Goal: Task Accomplishment & Management: Complete application form

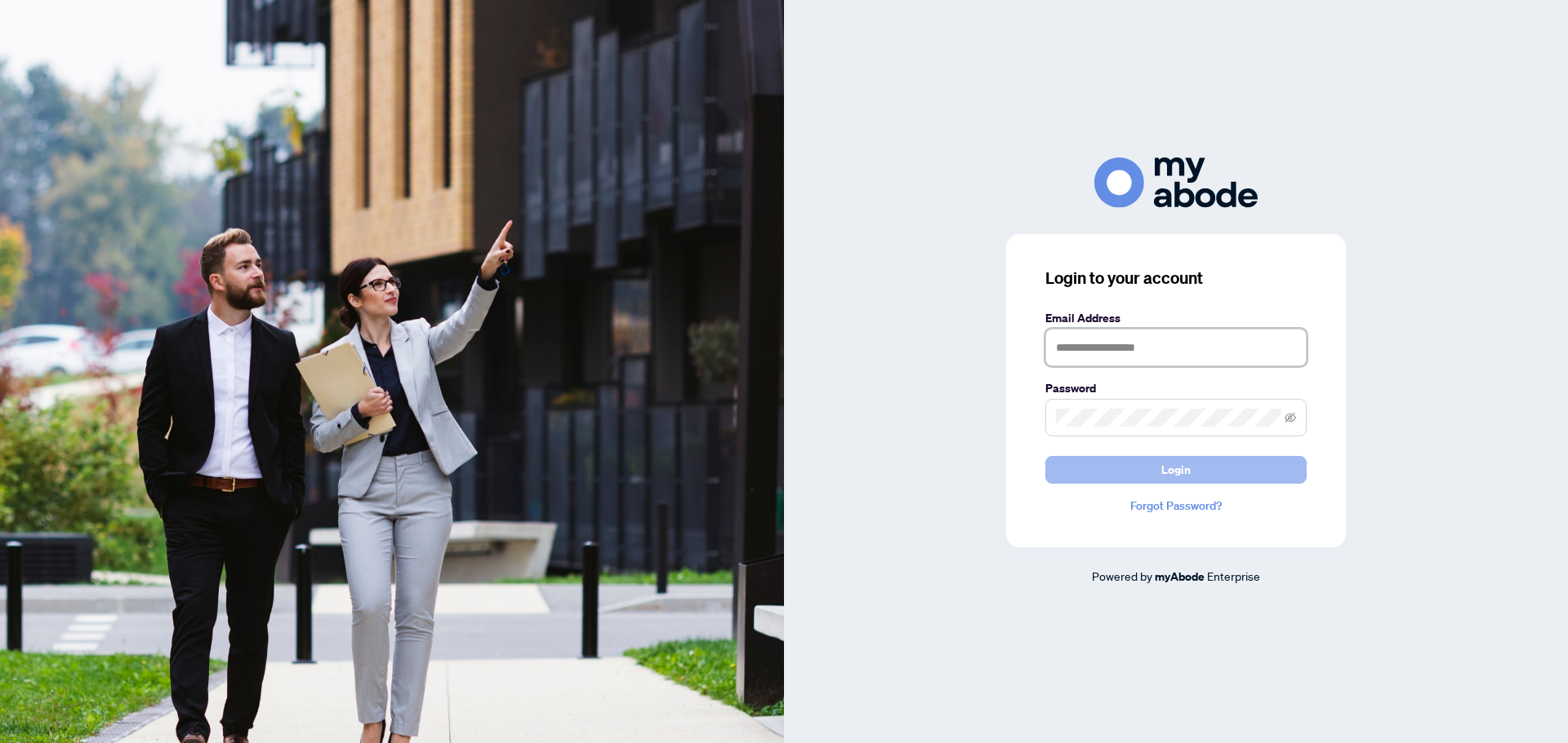
type input "**********"
click at [1163, 467] on span "Login" at bounding box center [1176, 470] width 30 height 26
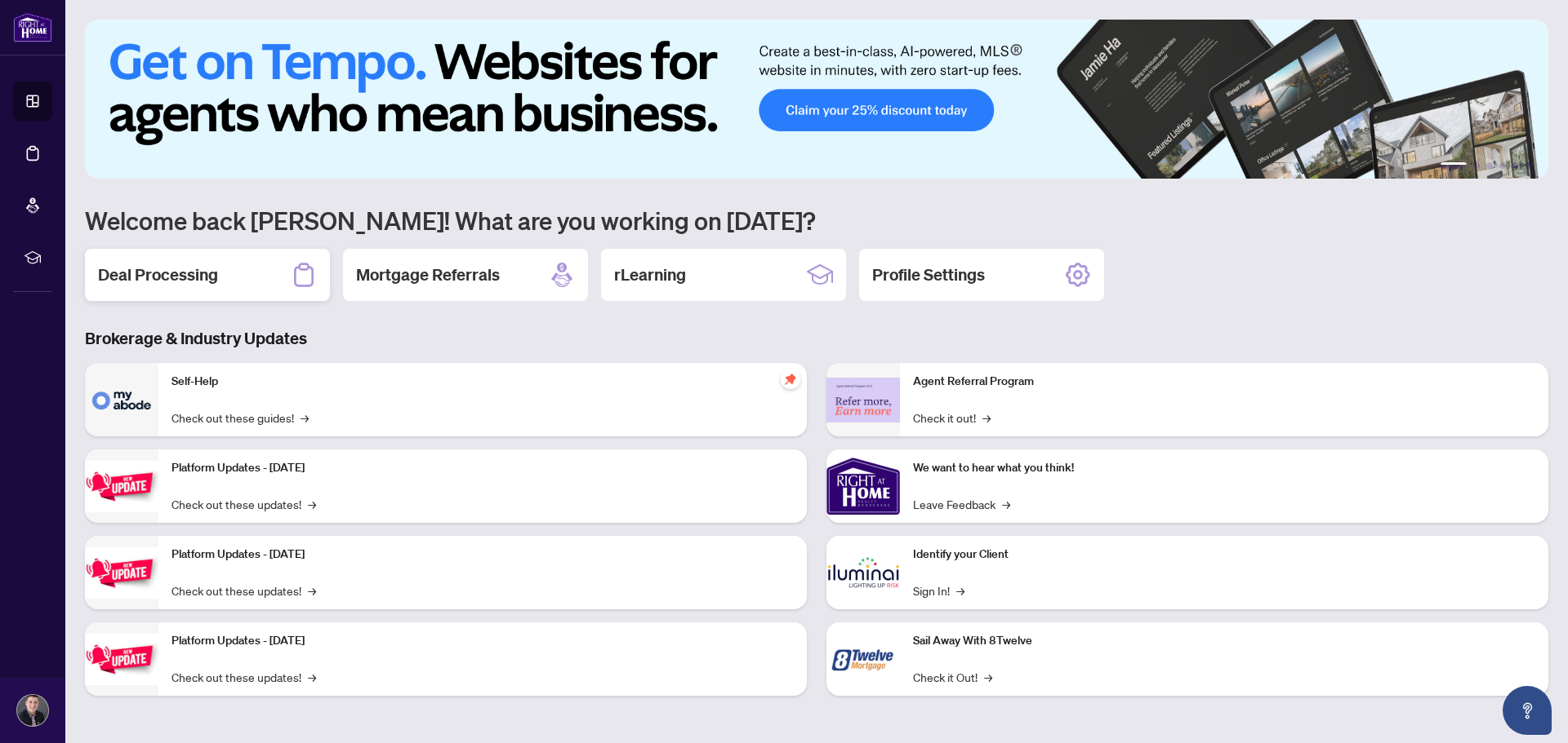
click at [184, 273] on h2 "Deal Processing" at bounding box center [158, 275] width 120 height 23
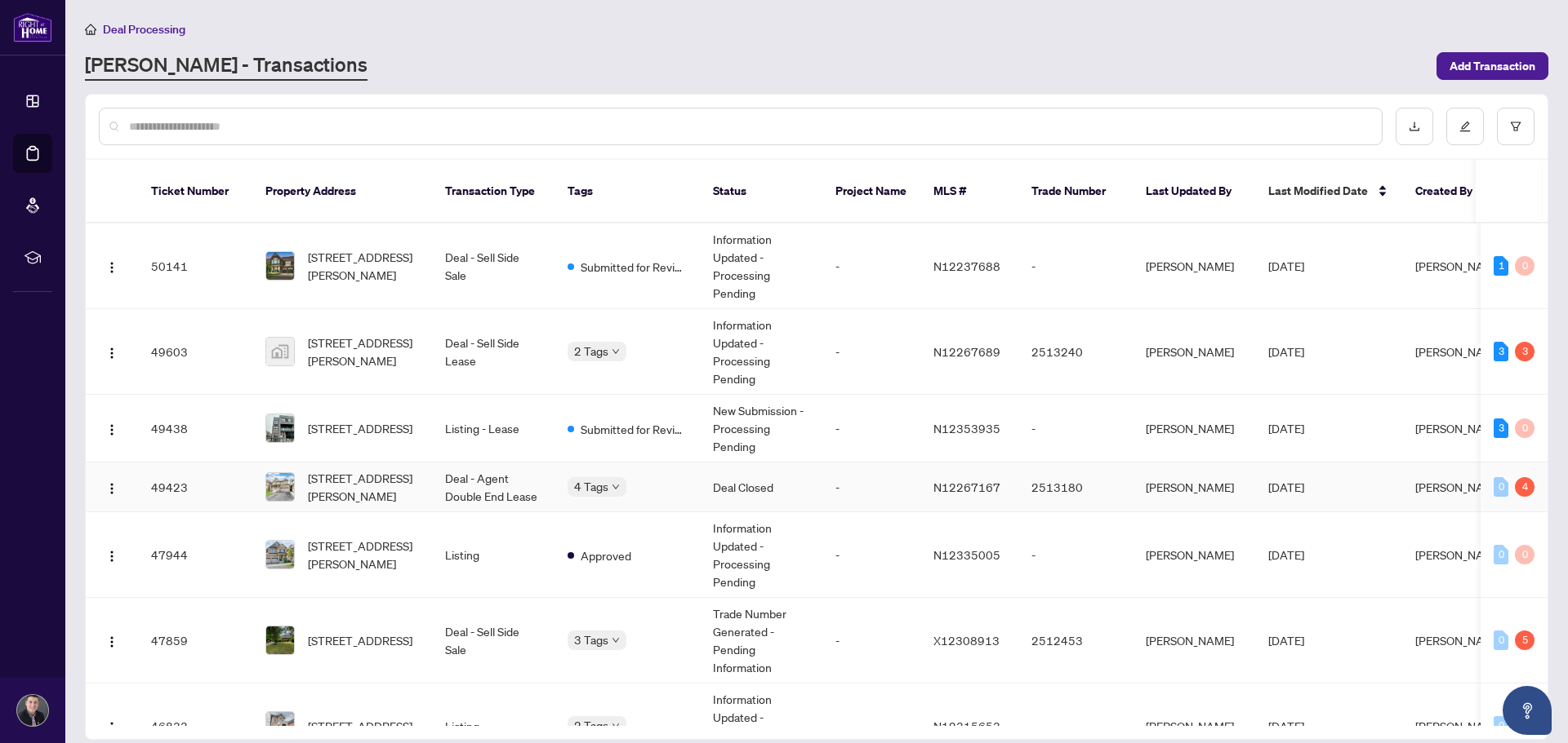
click at [369, 472] on span "[STREET_ADDRESS][PERSON_NAME]" at bounding box center [363, 487] width 111 height 36
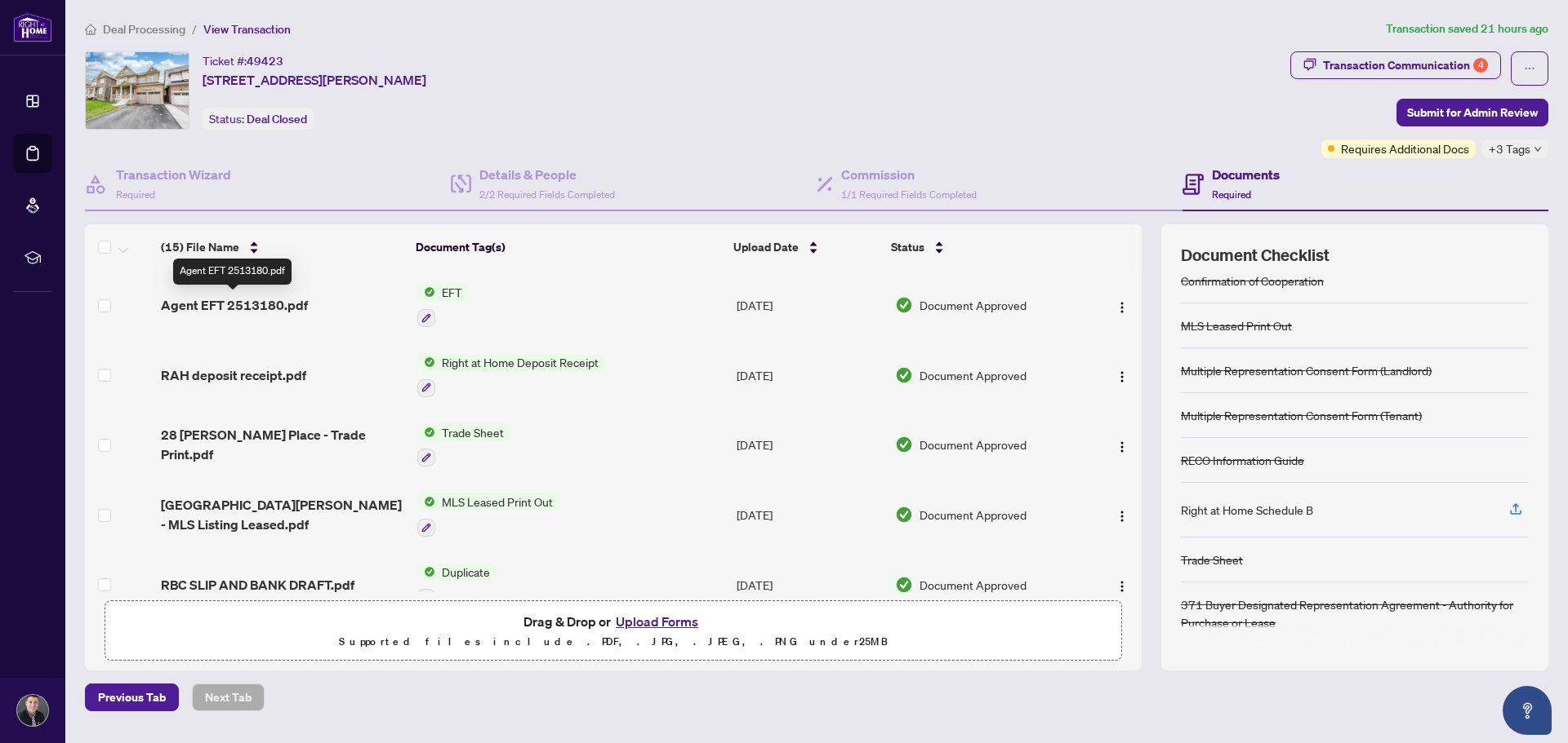
click at [249, 298] on span "Agent EFT 2513180.pdf" at bounding box center [233, 304] width 147 height 19
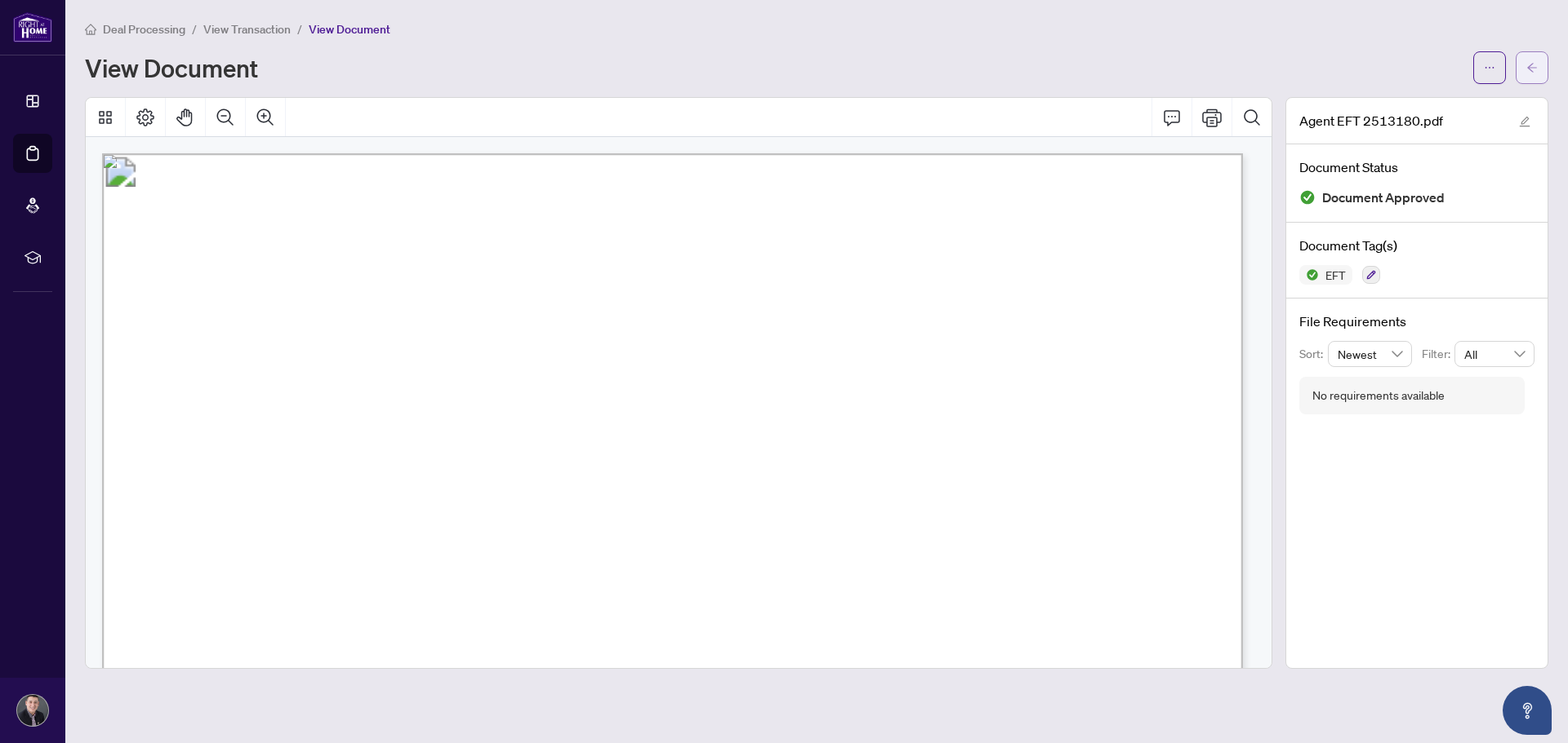
click at [1535, 66] on icon "arrow-left" at bounding box center [1532, 67] width 11 height 11
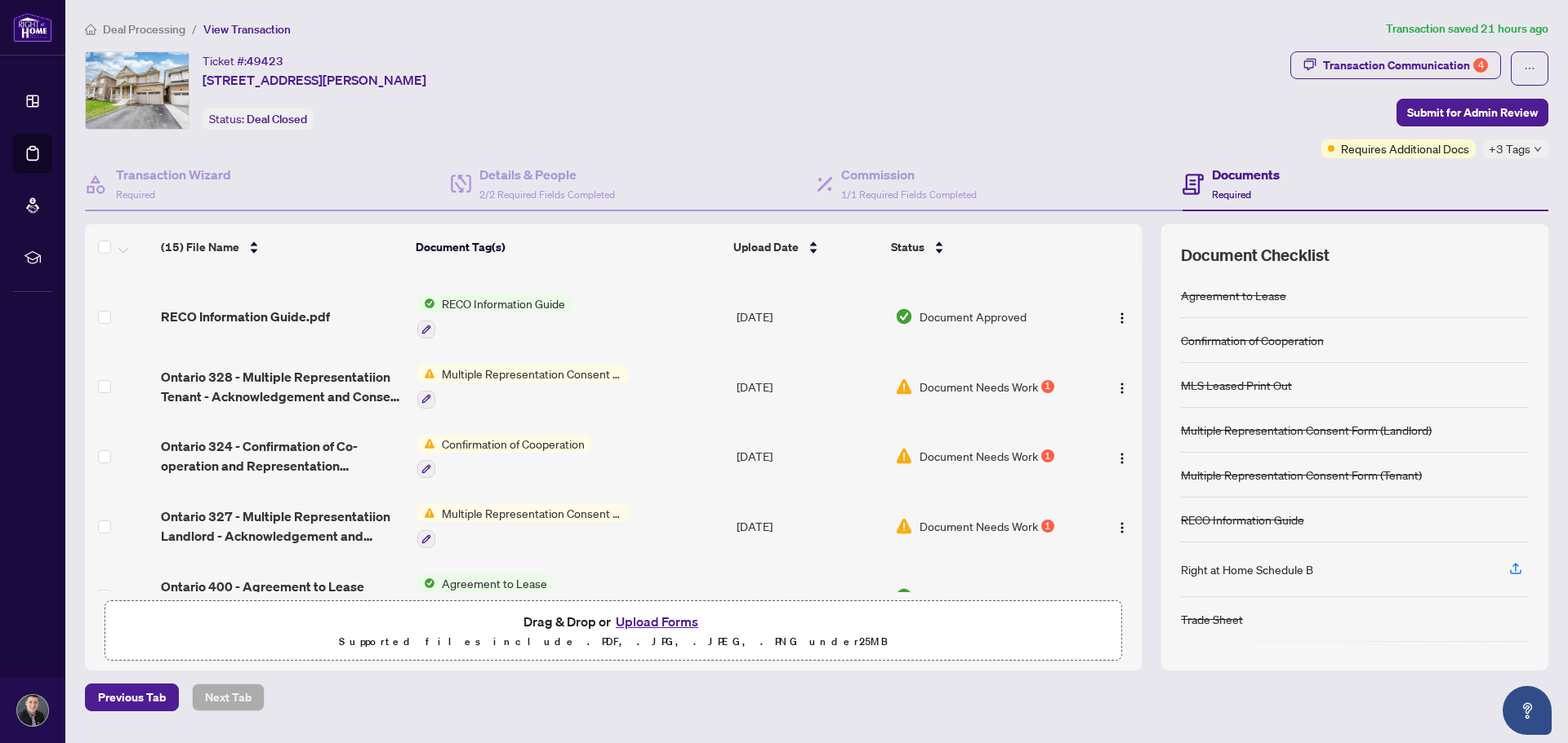
scroll to position [501, 0]
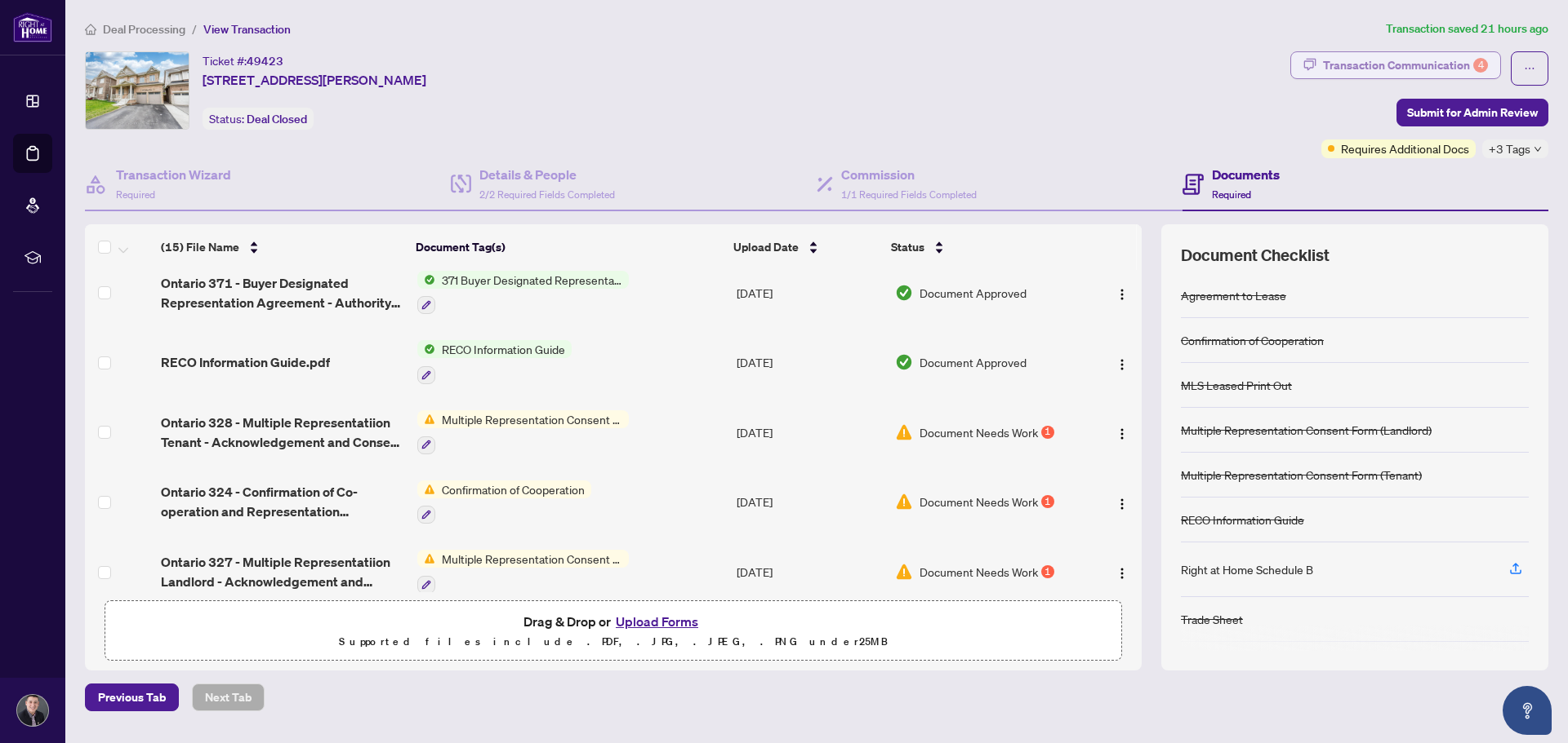
click at [1400, 65] on div "Transaction Communication 4" at bounding box center [1405, 65] width 165 height 26
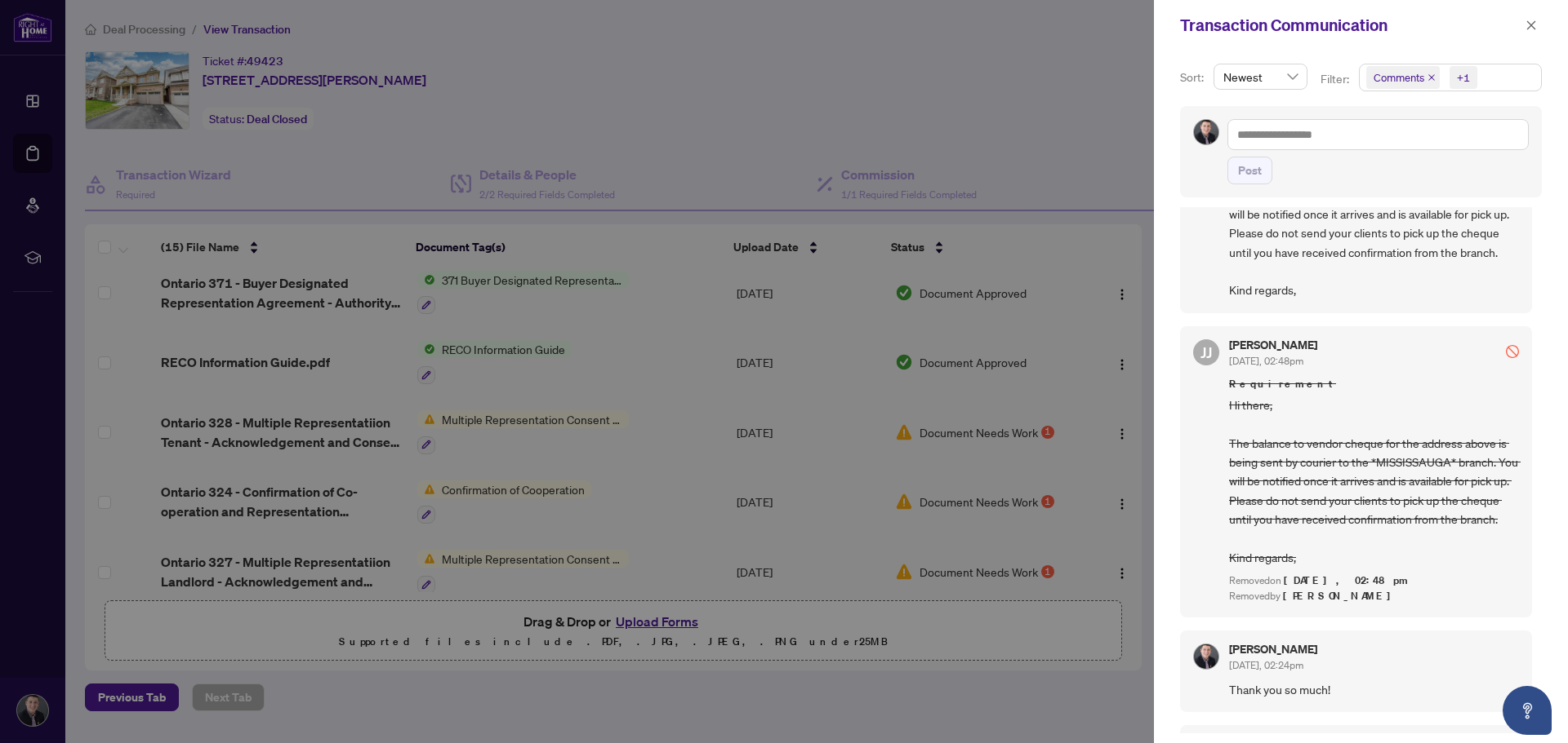
scroll to position [171, 0]
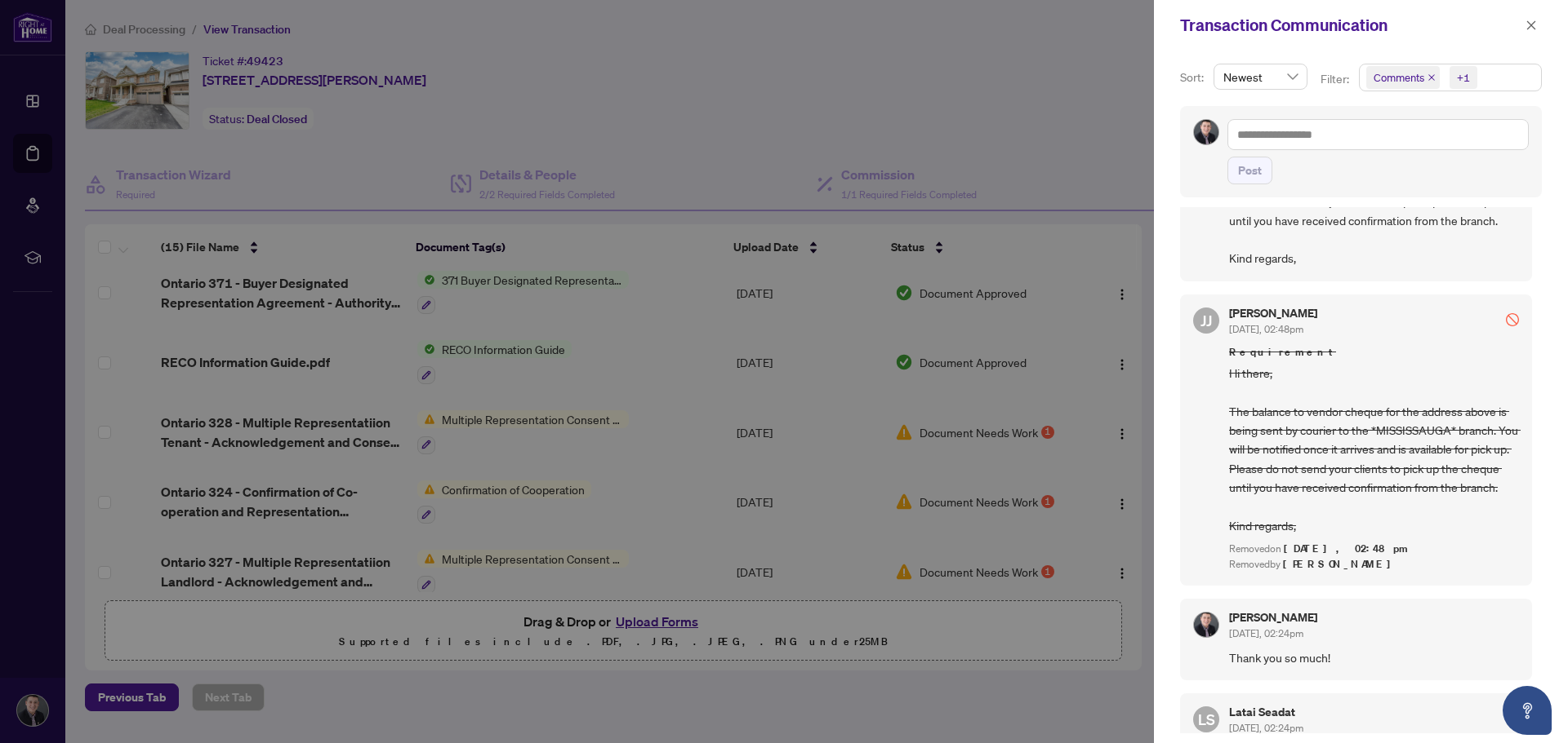
click at [1505, 329] on div at bounding box center [1512, 318] width 13 height 21
click at [1505, 326] on icon "stop" at bounding box center [1512, 320] width 13 height 13
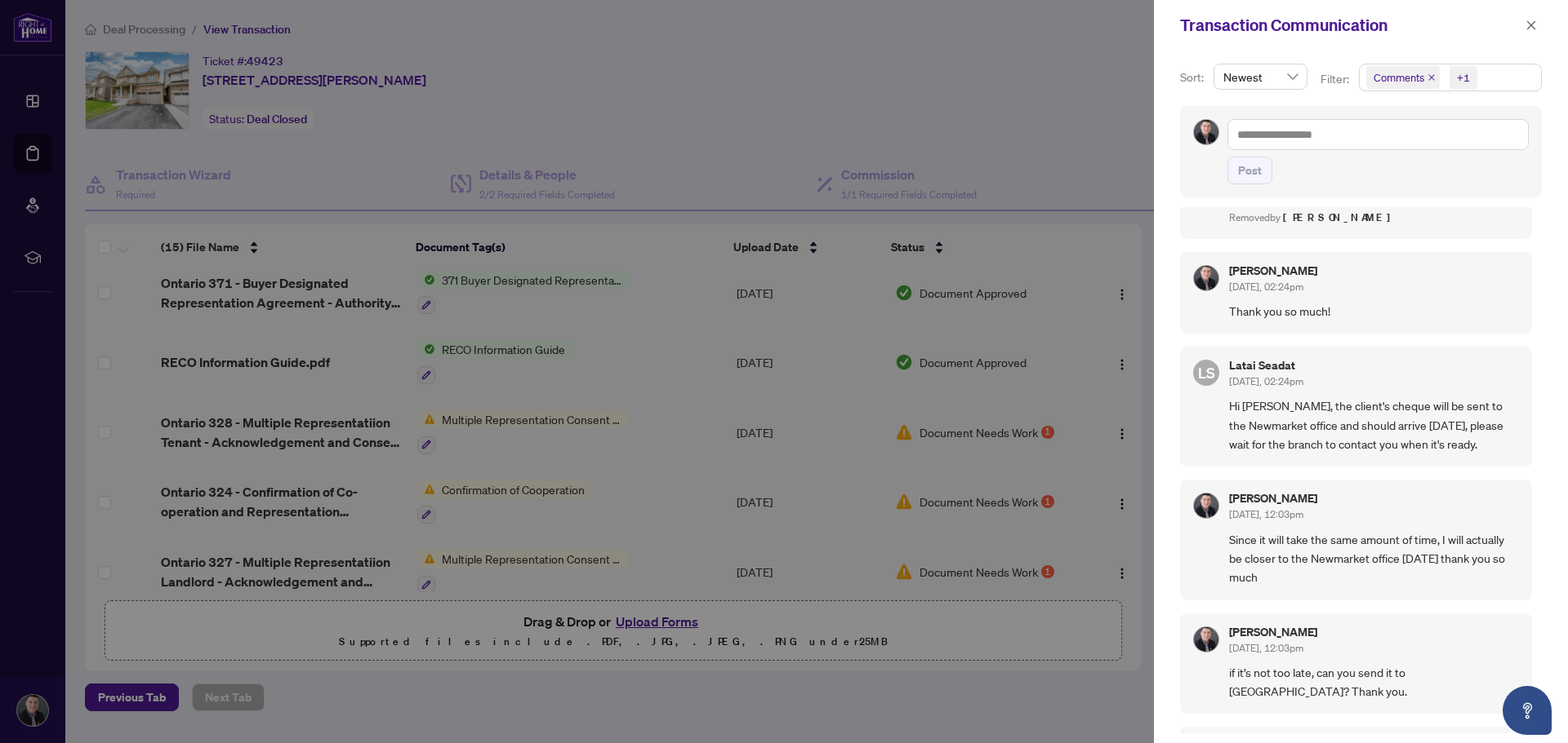
scroll to position [561, 0]
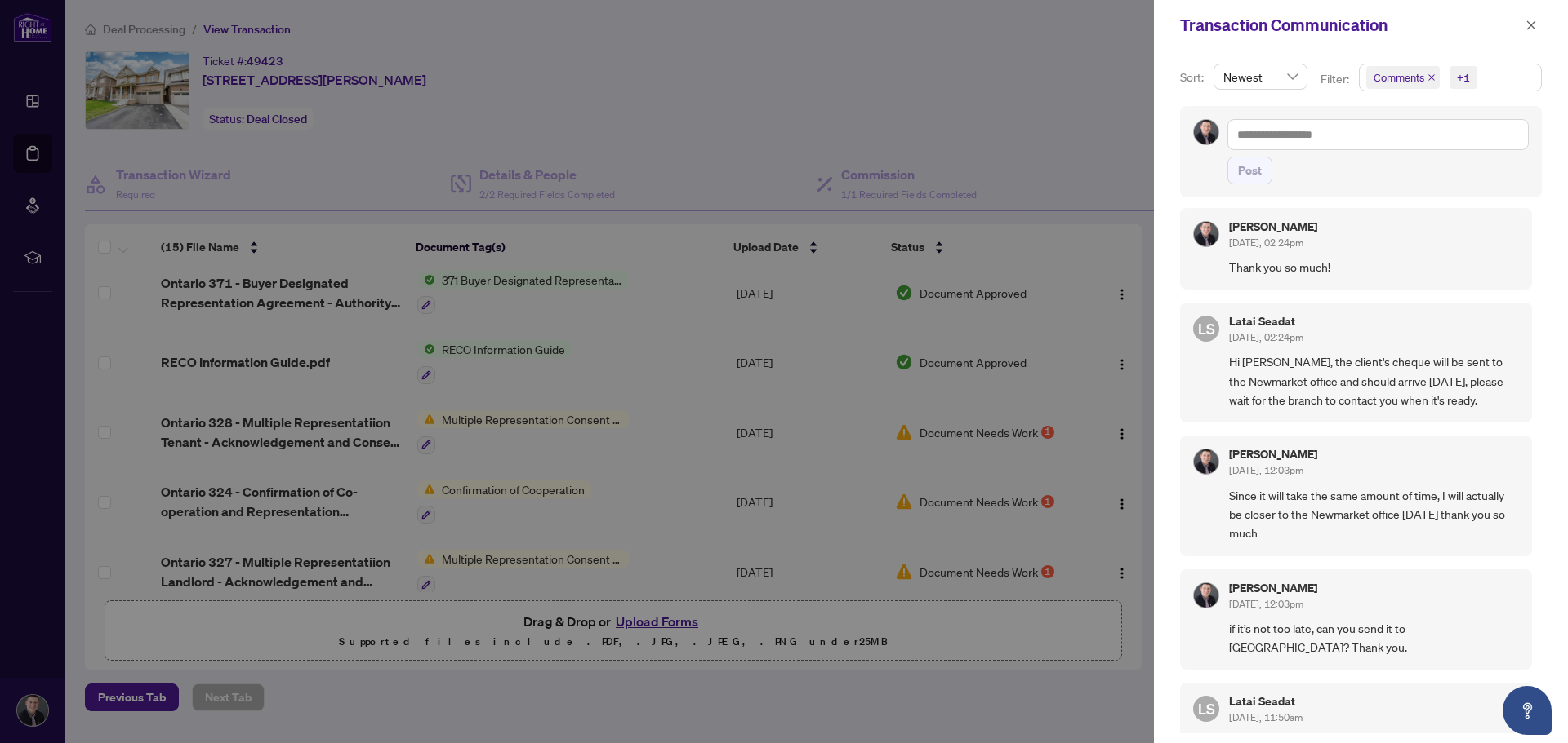
click at [1449, 409] on span "Hi [PERSON_NAME], the client's cheque will be sent to the Newmarket office and …" at bounding box center [1373, 381] width 290 height 57
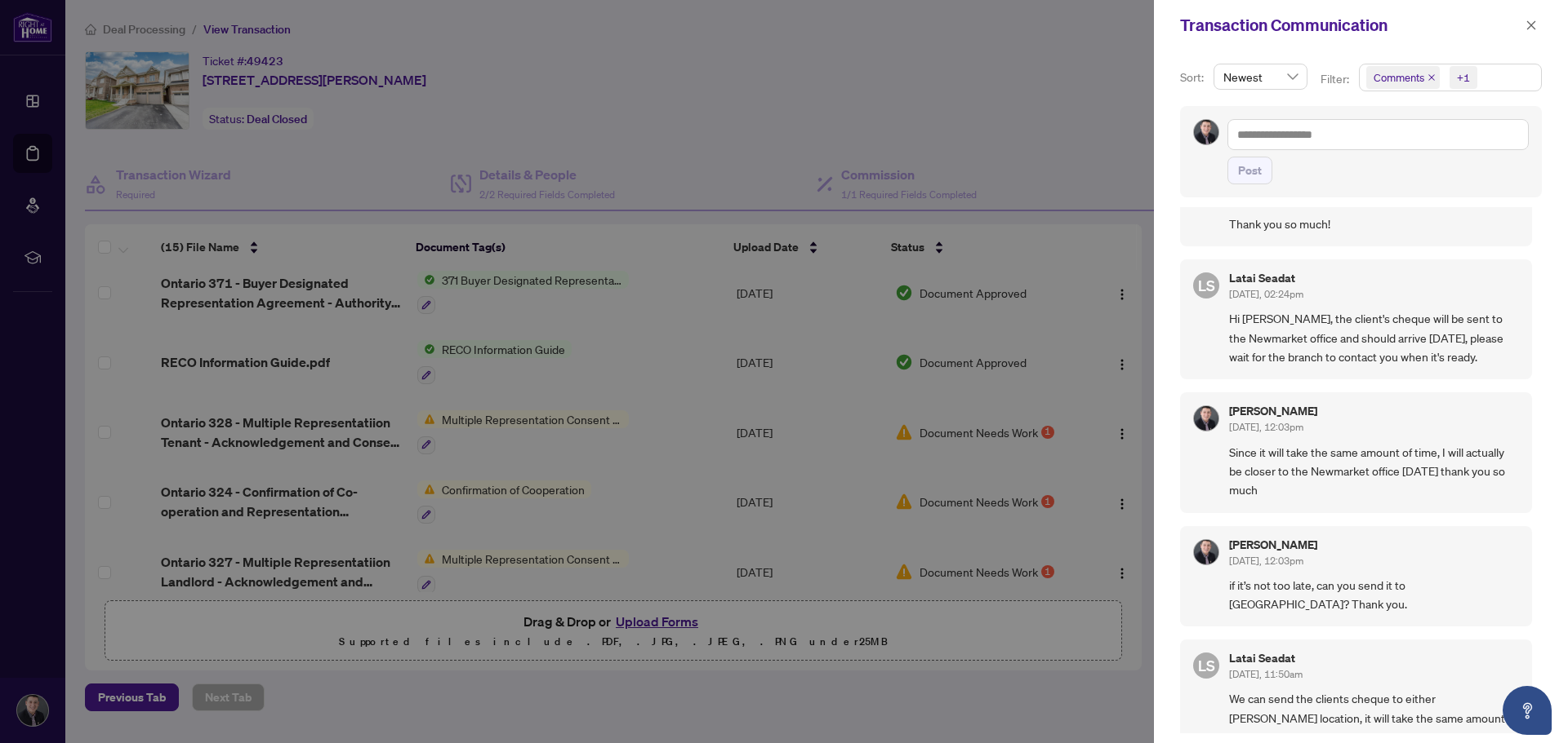
scroll to position [613, 0]
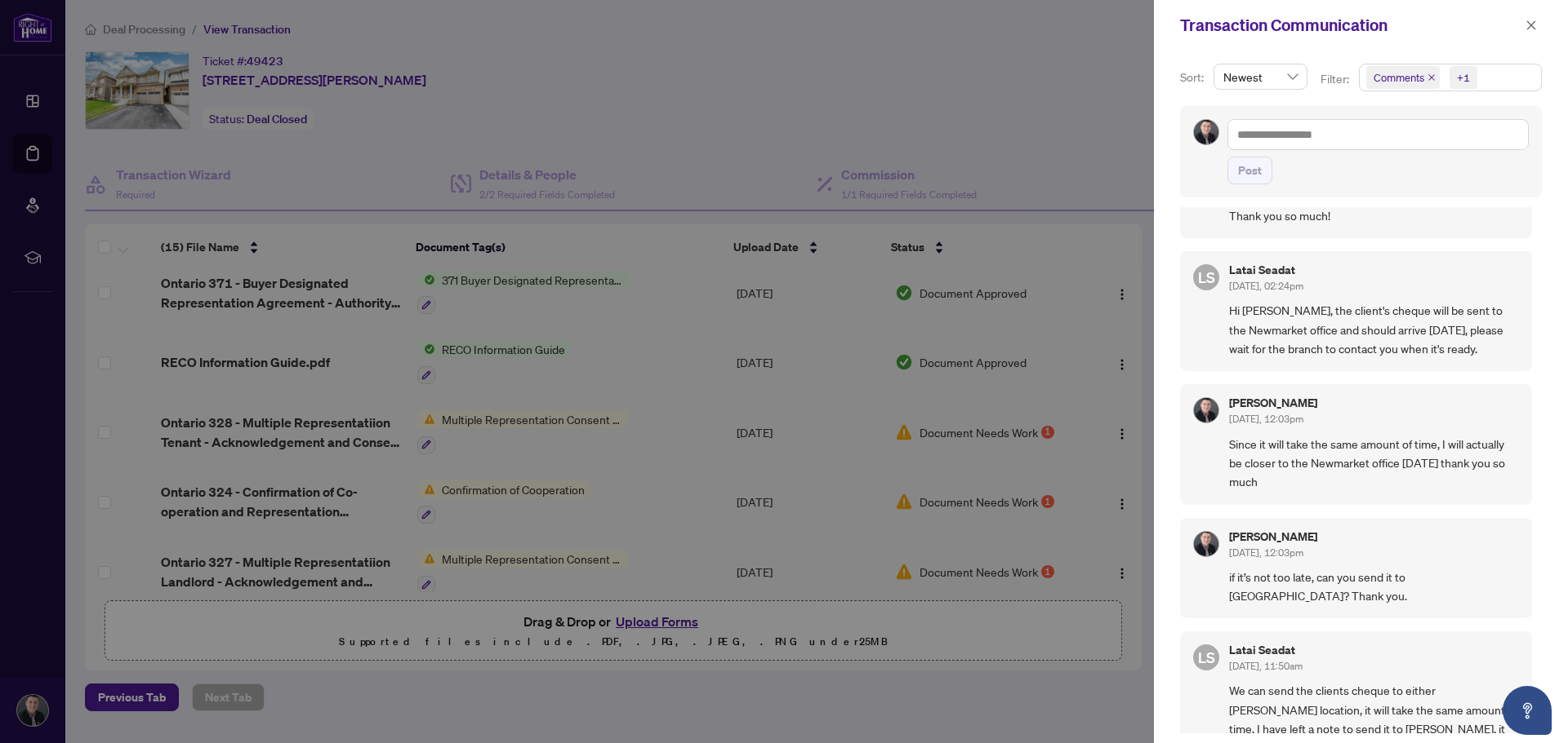
click at [1048, 97] on div at bounding box center [784, 372] width 1568 height 743
click at [1538, 24] on button "button" at bounding box center [1530, 25] width 21 height 19
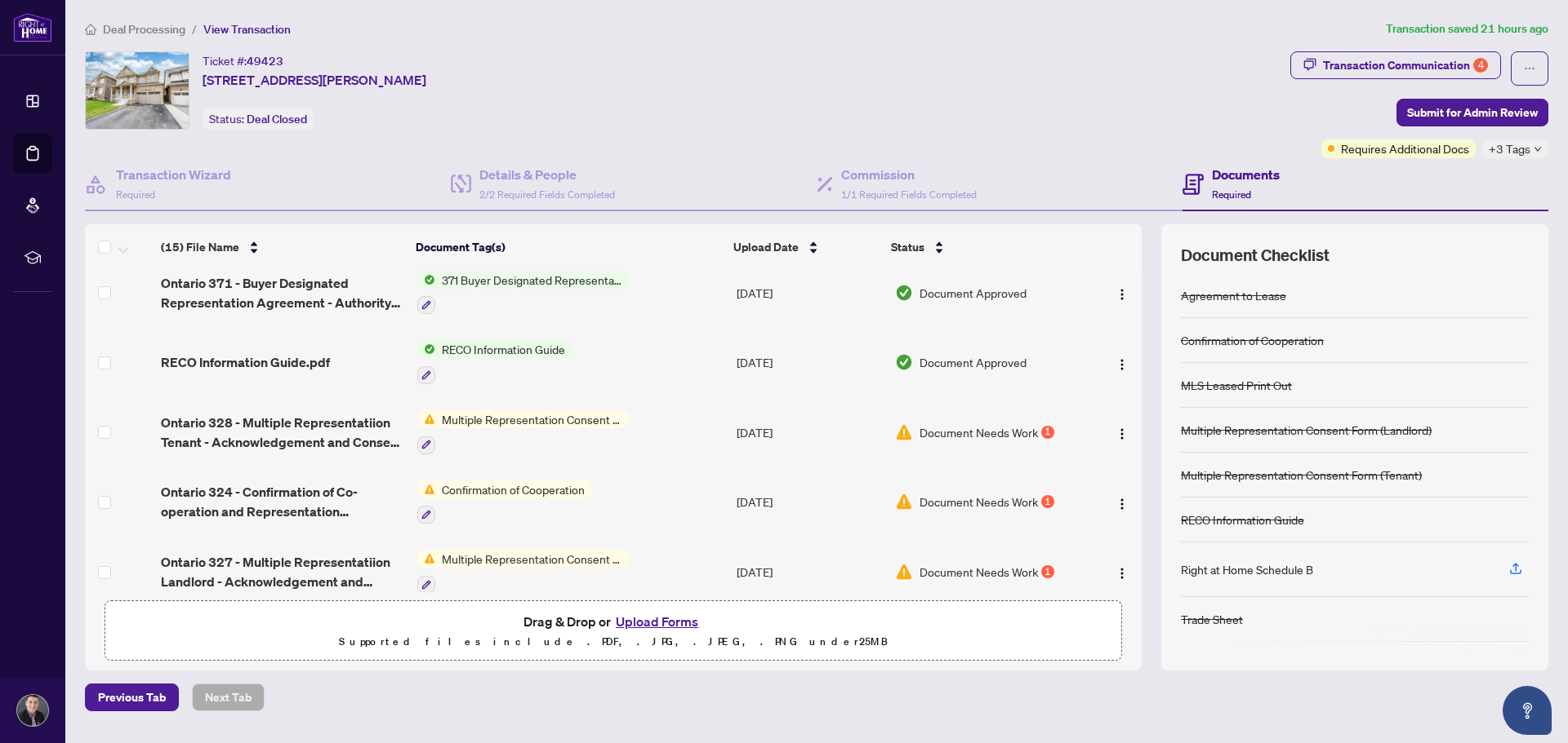
click at [667, 619] on button "Upload Forms" at bounding box center [657, 621] width 92 height 21
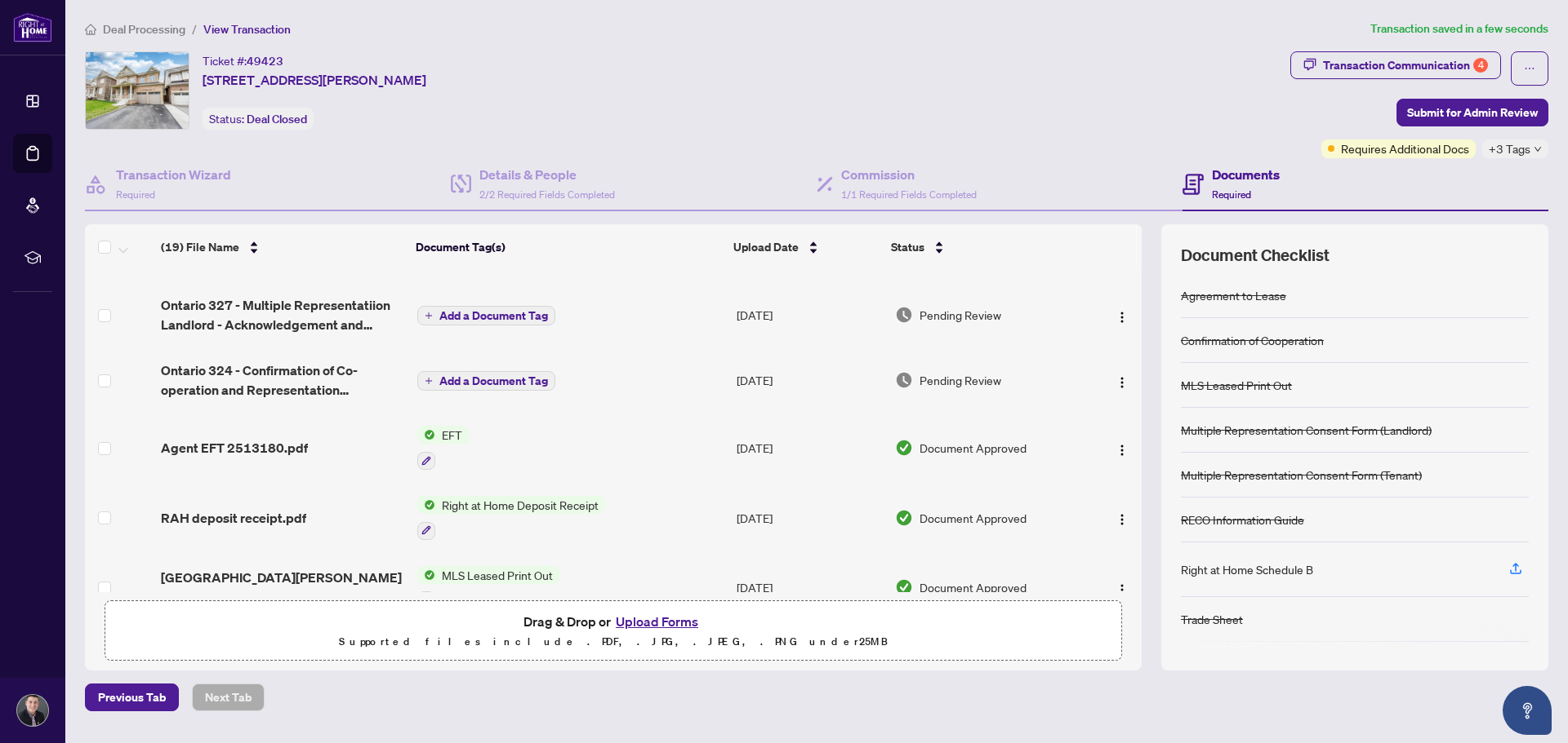
scroll to position [0, 0]
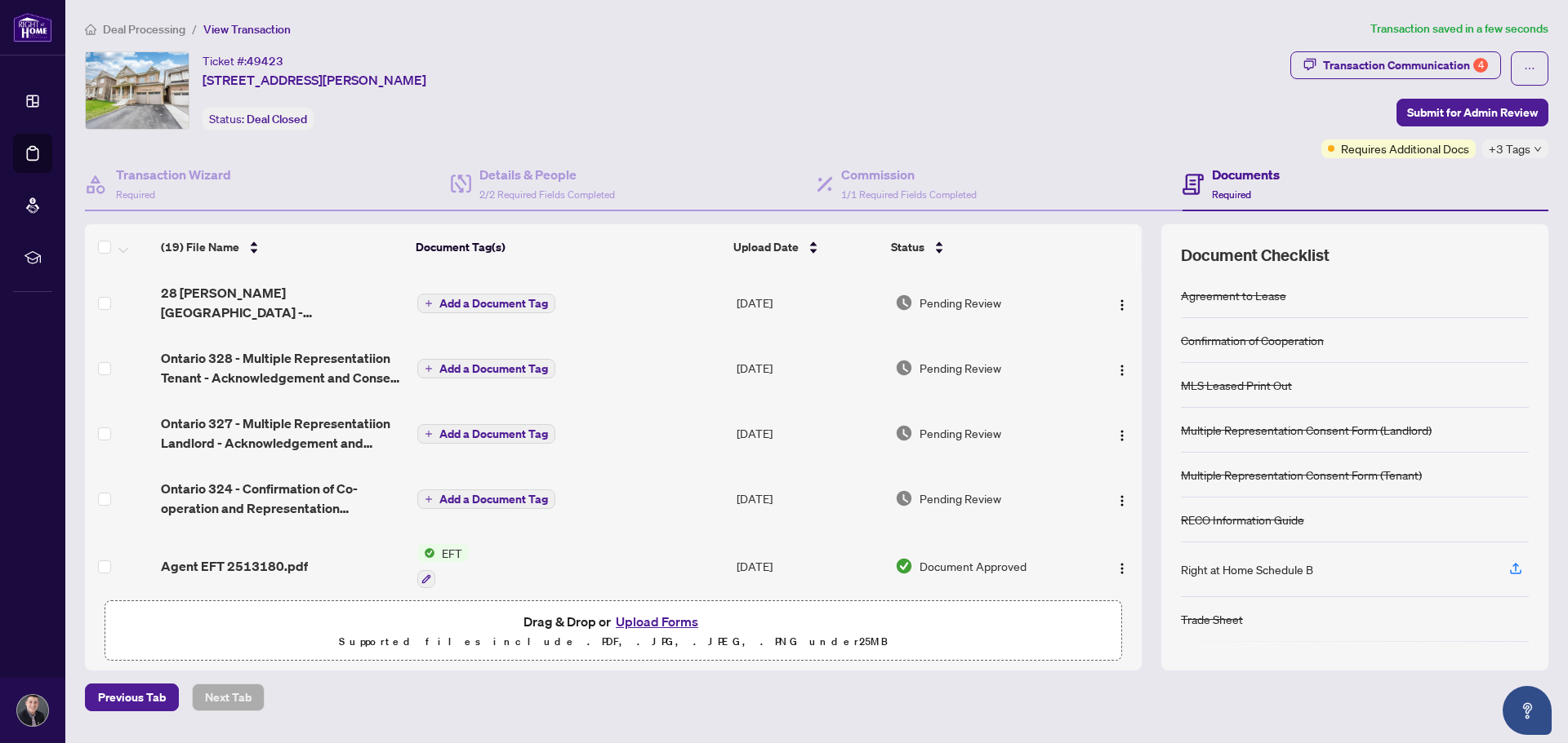
click at [482, 305] on span "Add a Document Tag" at bounding box center [493, 303] width 109 height 11
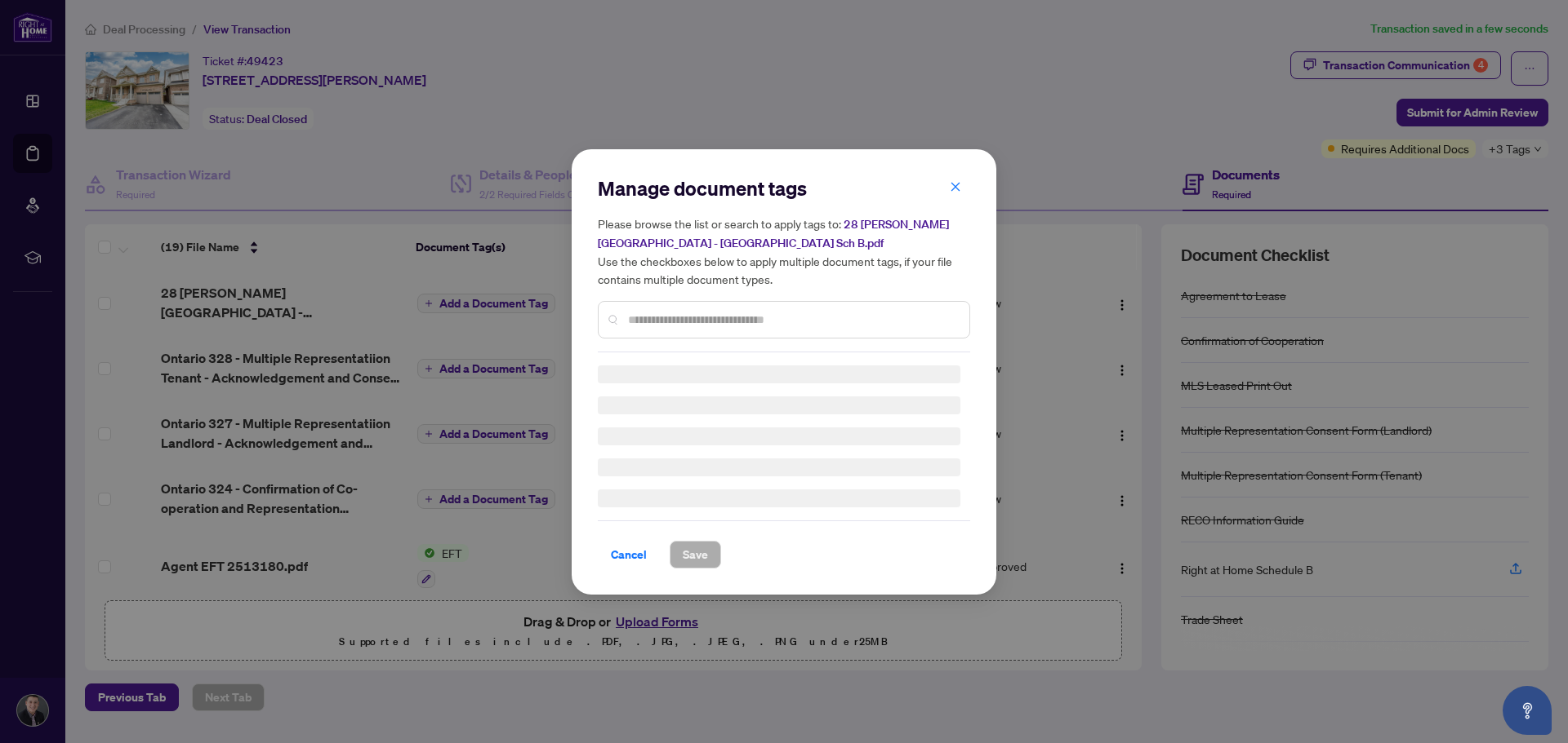
click at [647, 319] on input "text" at bounding box center [792, 319] width 328 height 18
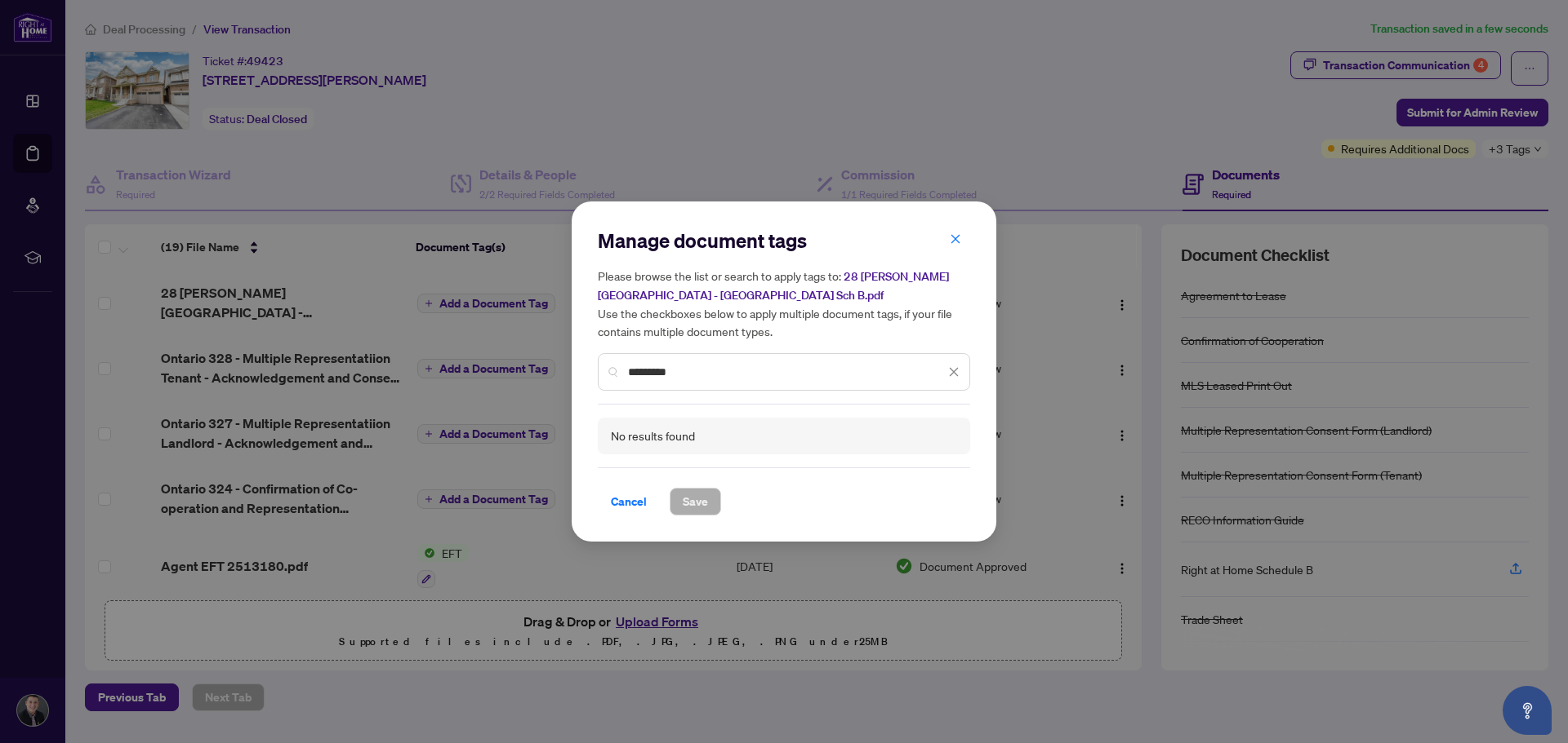
click at [672, 372] on input "*********" at bounding box center [786, 372] width 316 height 18
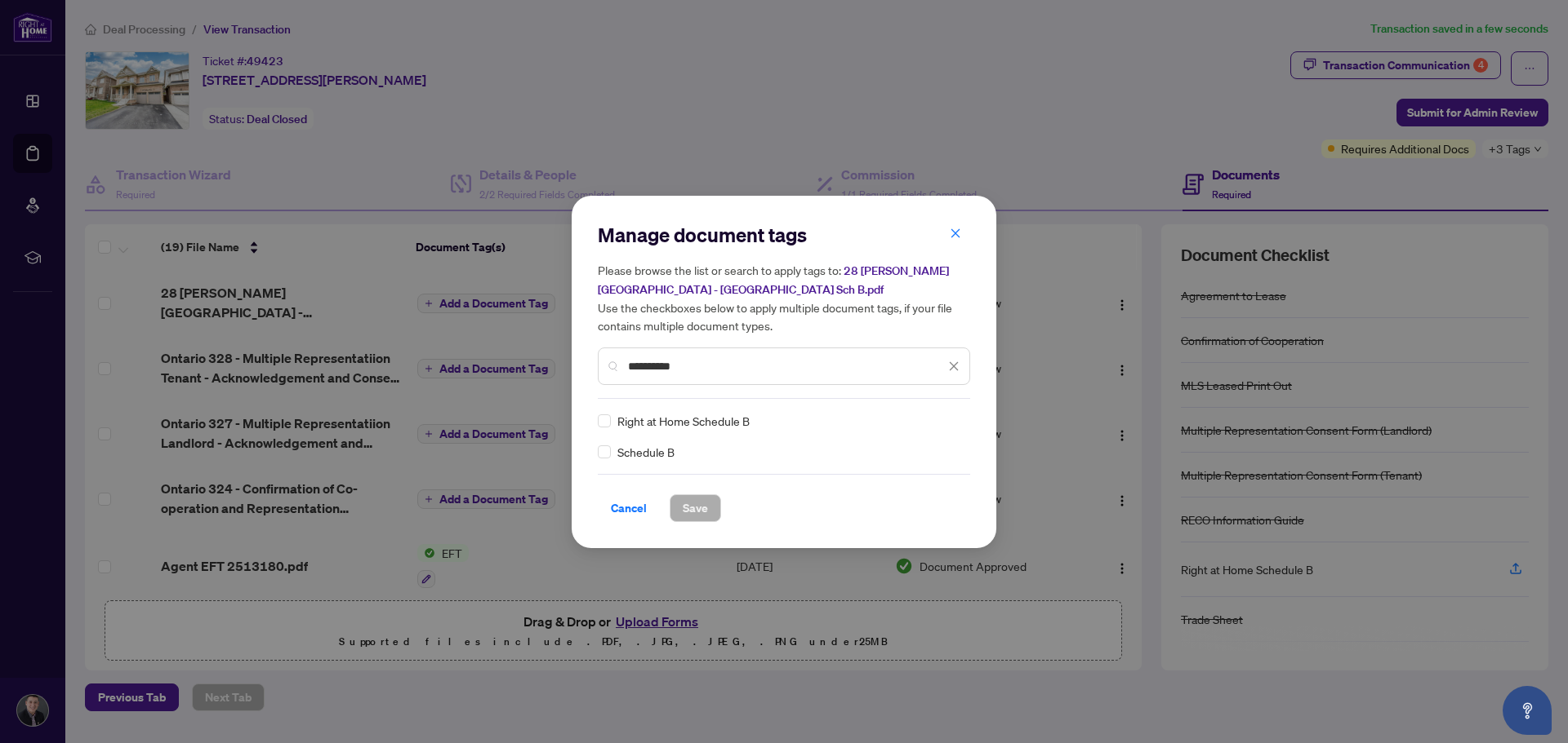
type input "**********"
click at [710, 500] on button "Save" at bounding box center [695, 508] width 52 height 28
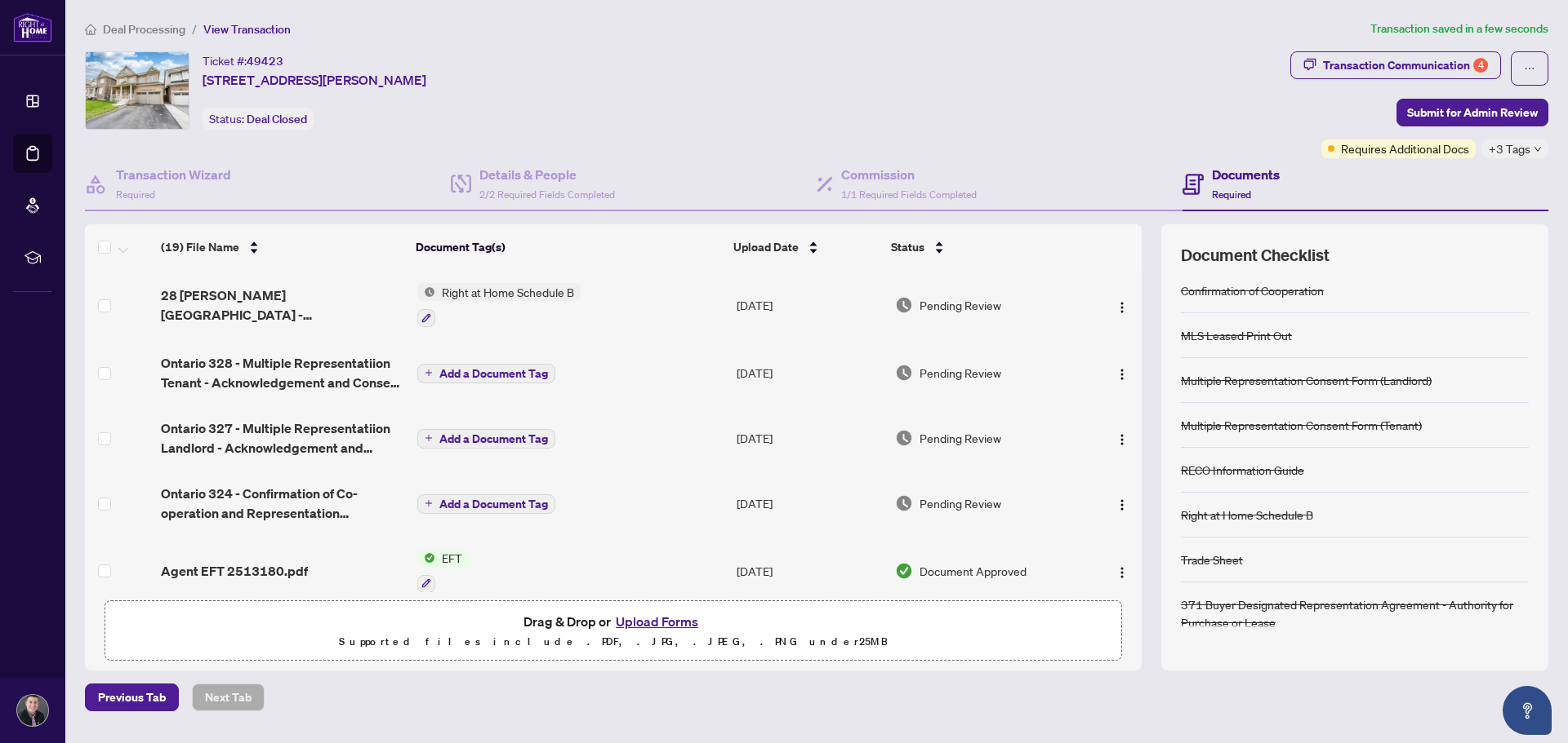
click at [494, 377] on span "Add a Document Tag" at bounding box center [493, 373] width 109 height 11
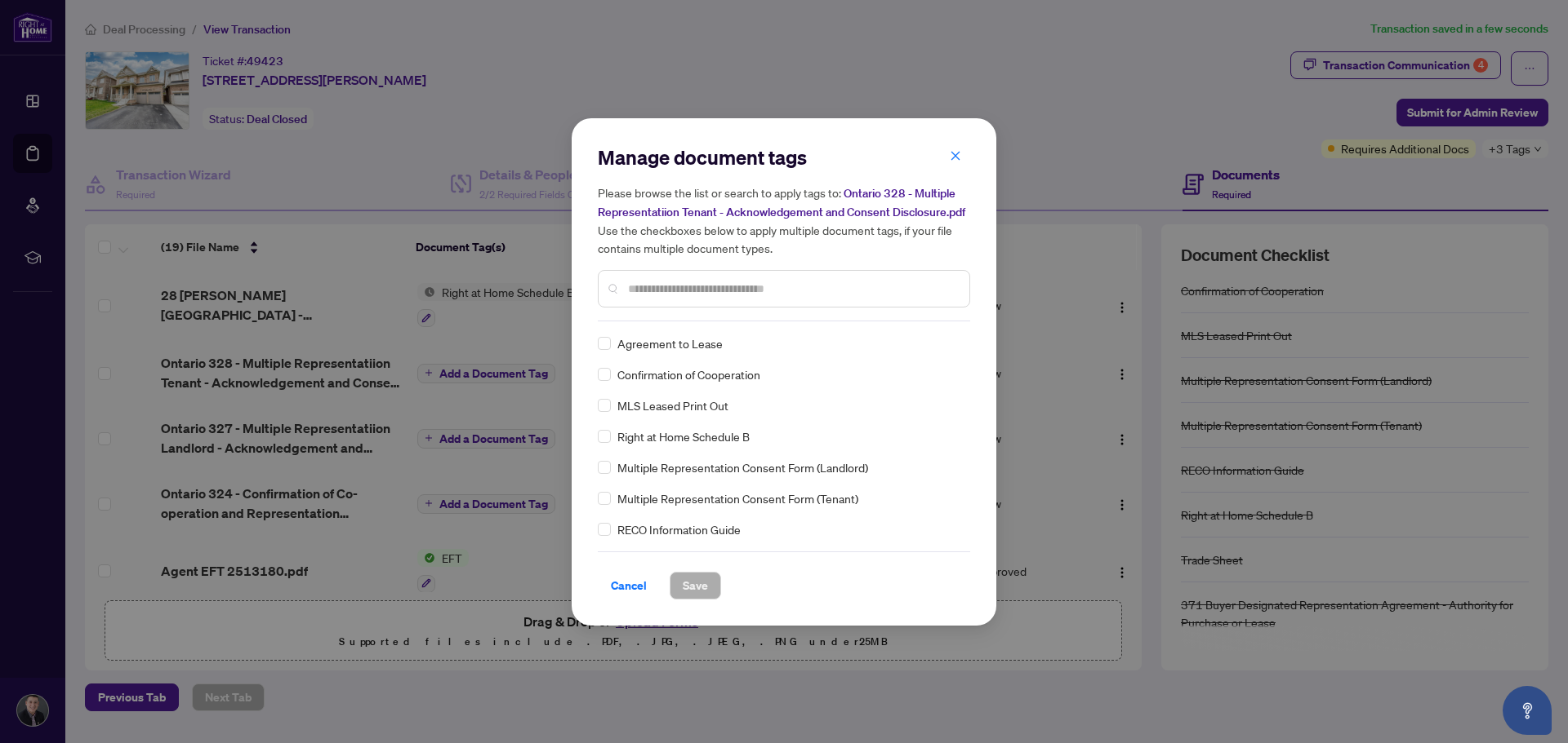
click at [723, 289] on input "text" at bounding box center [792, 289] width 328 height 18
click at [725, 288] on input "text" at bounding box center [792, 289] width 328 height 18
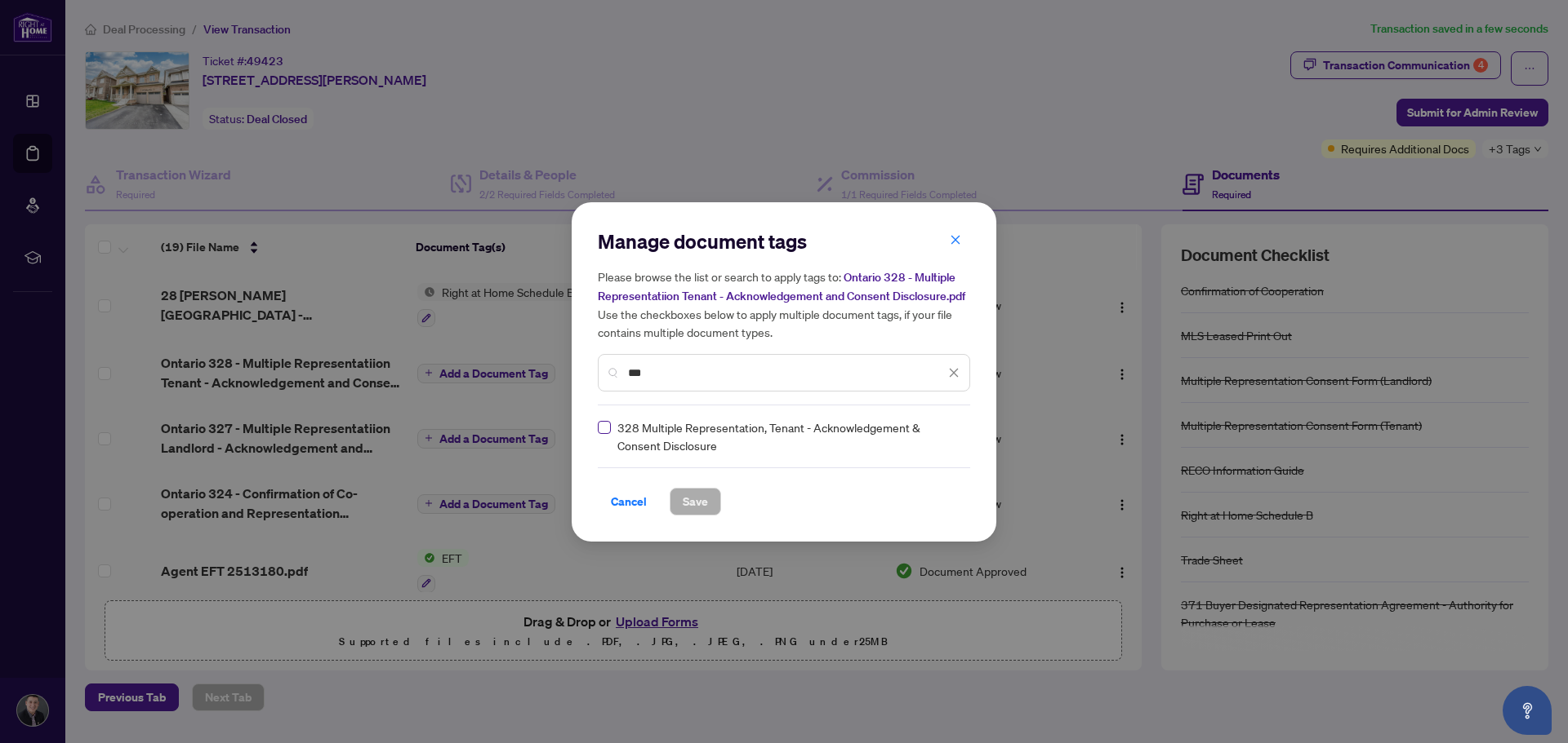
type input "***"
click at [699, 490] on span "Save" at bounding box center [695, 501] width 25 height 26
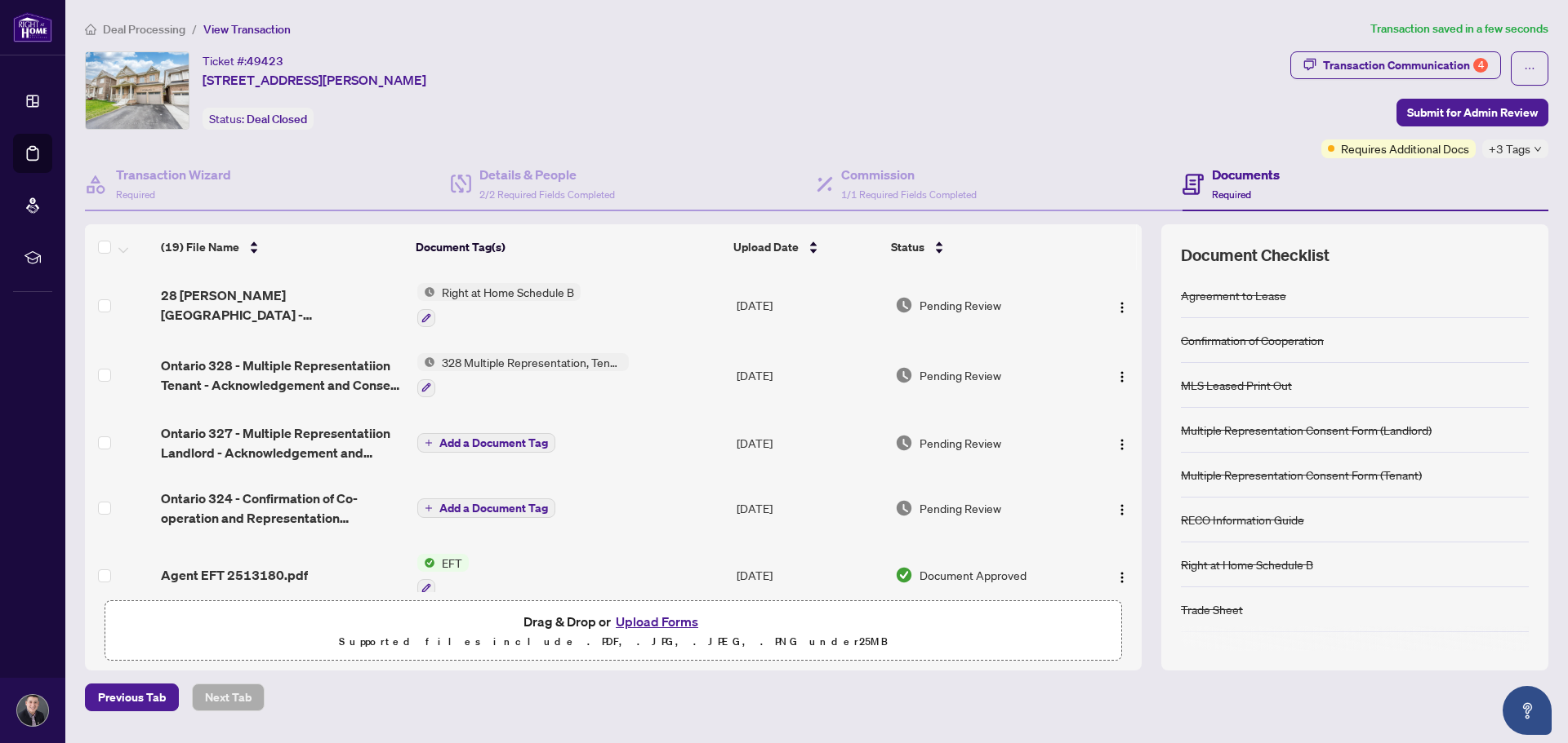
click at [480, 507] on span "Add a Document Tag" at bounding box center [493, 508] width 109 height 11
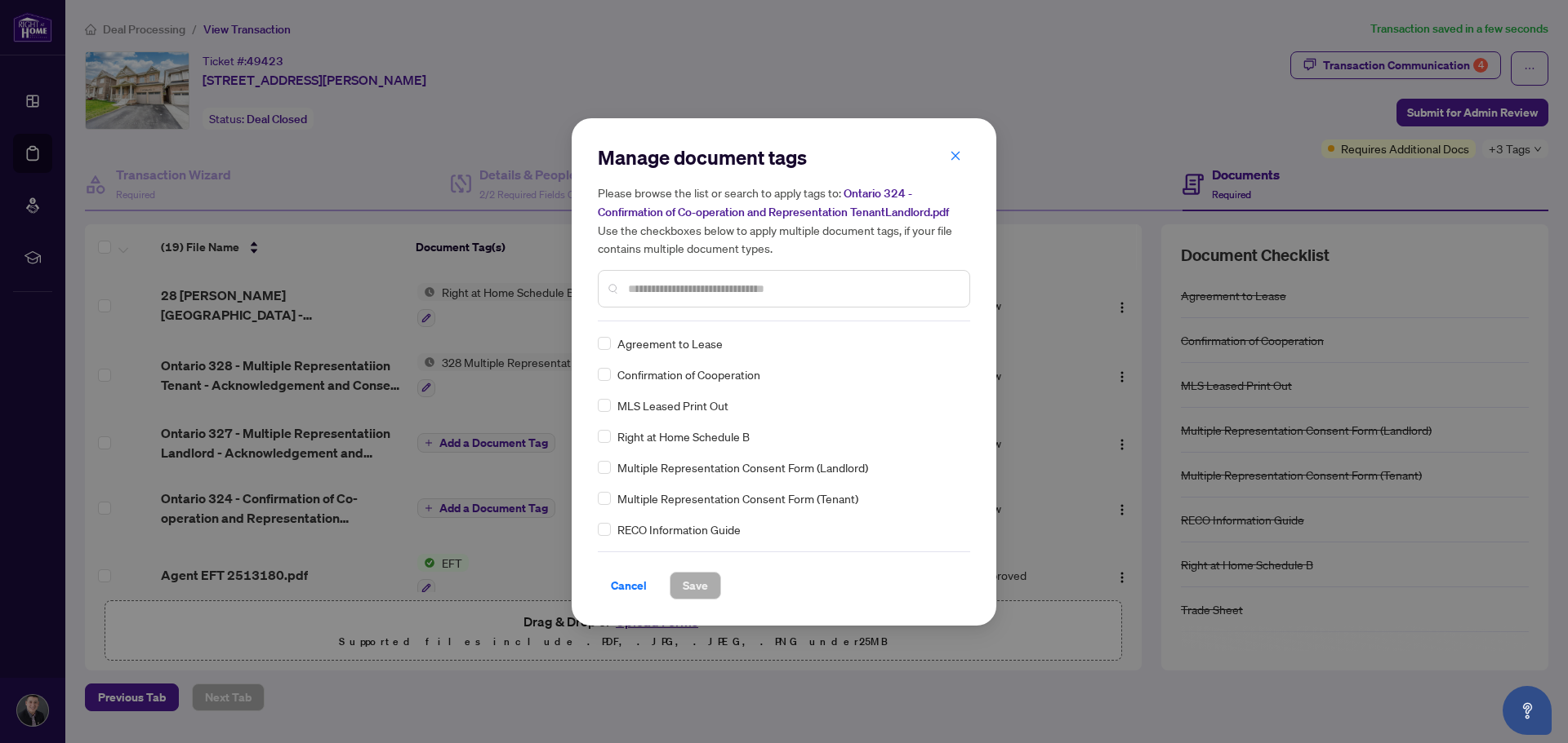
click at [778, 318] on div "Manage document tags Please browse the list or search to apply tags to: Ontario…" at bounding box center [784, 233] width 373 height 177
click at [763, 288] on input "text" at bounding box center [792, 289] width 328 height 18
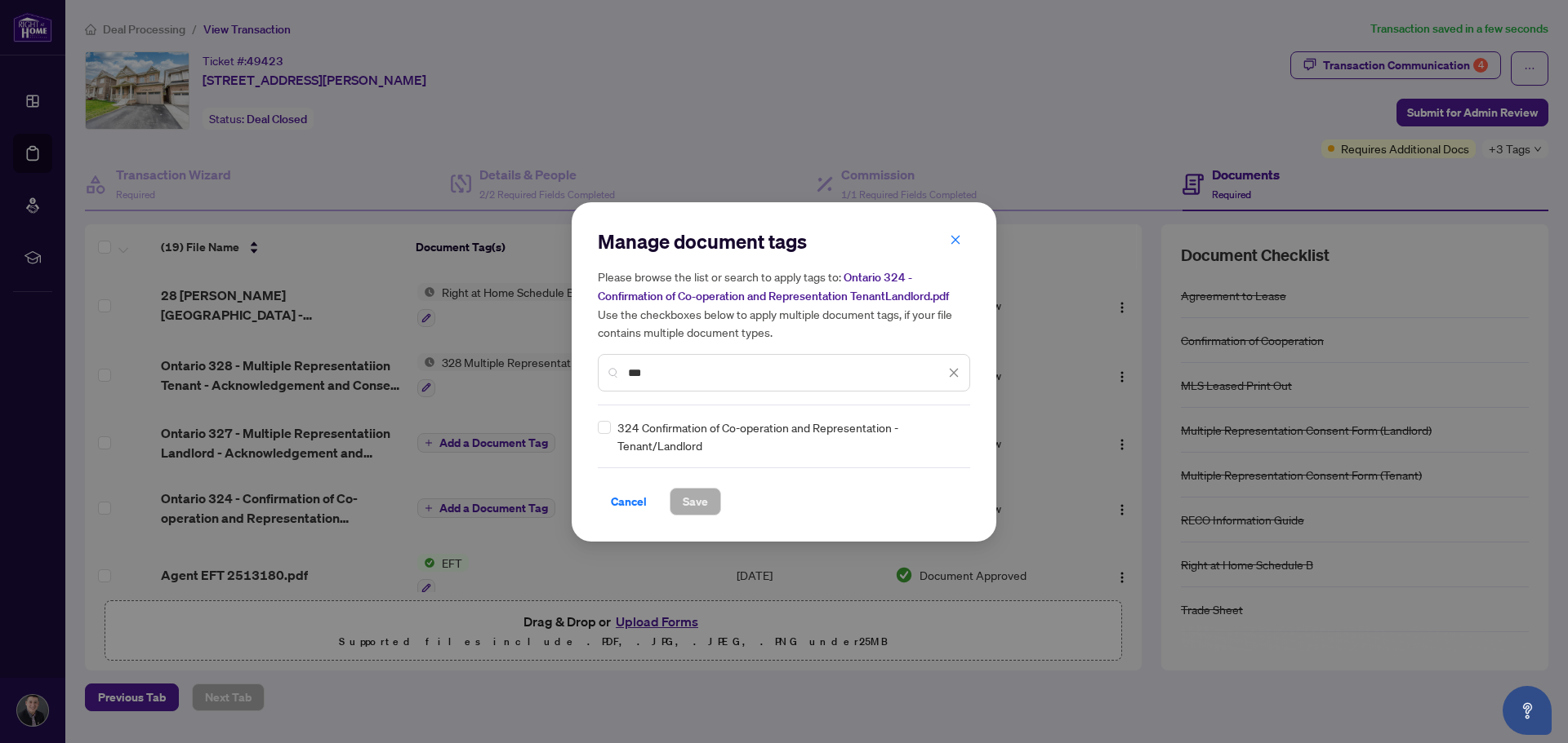
type input "***"
click at [612, 427] on div "324 Confirmation of Co-operation and Representation - Tenant/Landlord" at bounding box center [778, 436] width 362 height 36
click at [701, 507] on span "Save" at bounding box center [695, 501] width 25 height 26
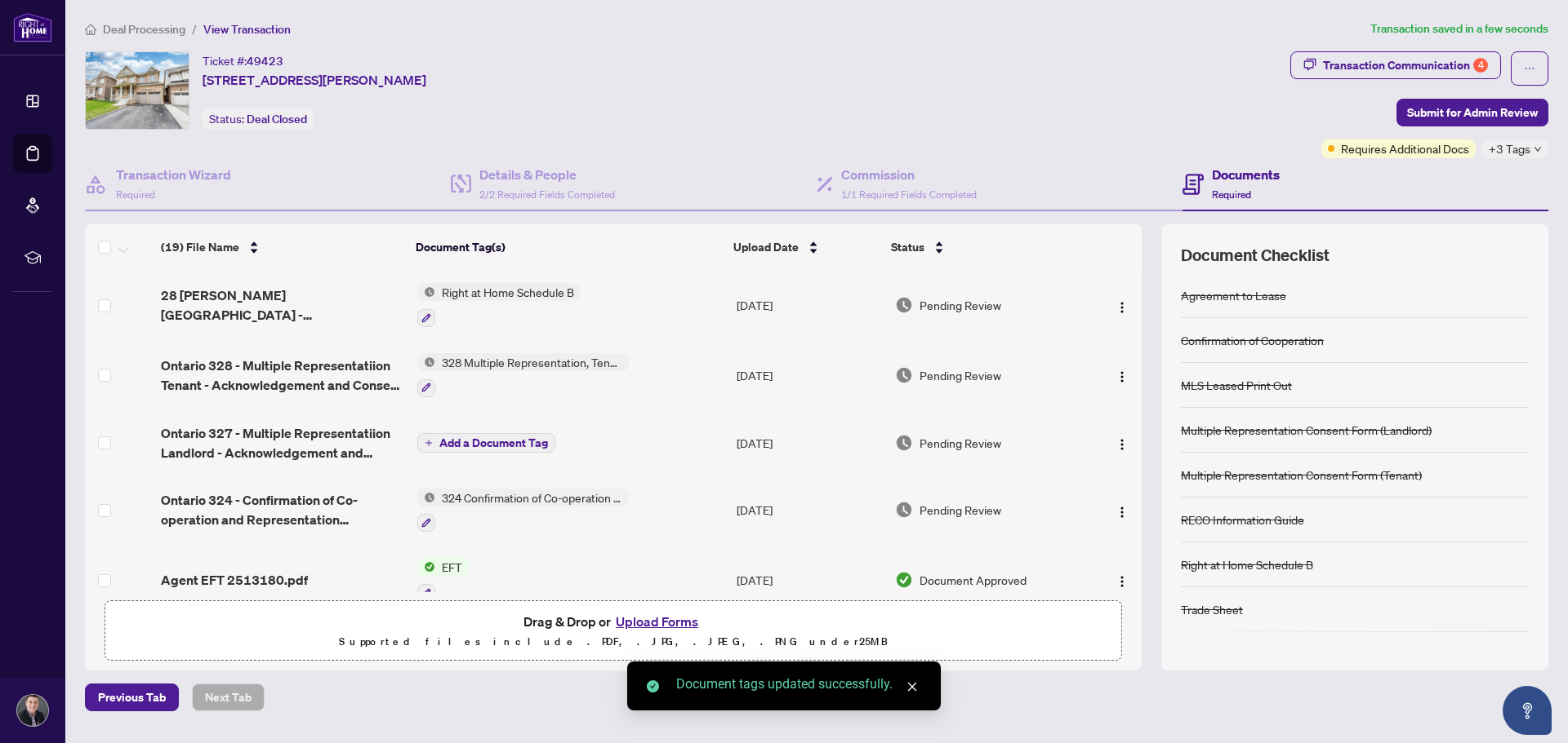
click at [473, 444] on span "Add a Document Tag" at bounding box center [493, 442] width 109 height 11
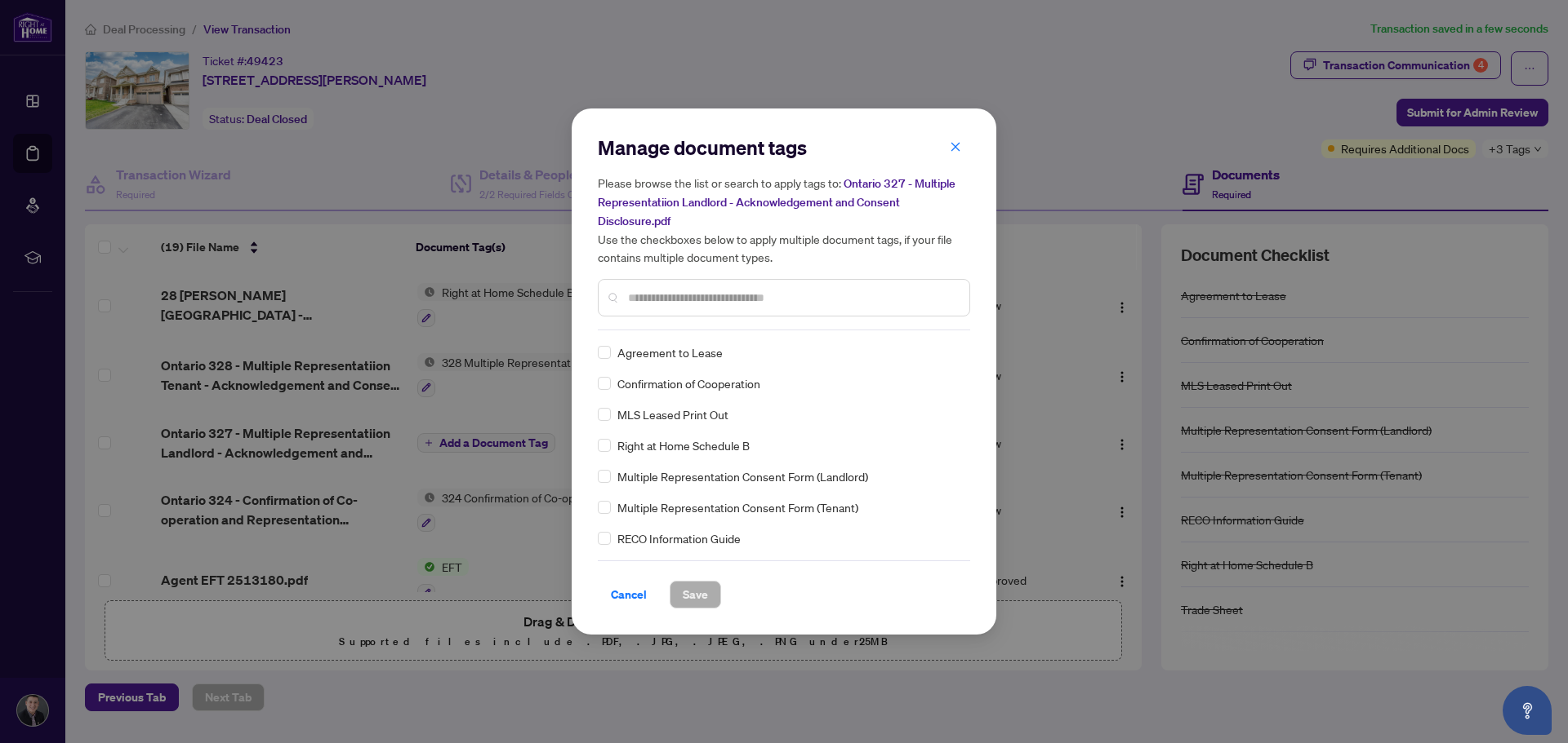
click at [659, 323] on div "Manage document tags Please browse the list or search to apply tags to: Ontario…" at bounding box center [784, 232] width 373 height 195
click at [666, 292] on input "text" at bounding box center [792, 297] width 328 height 18
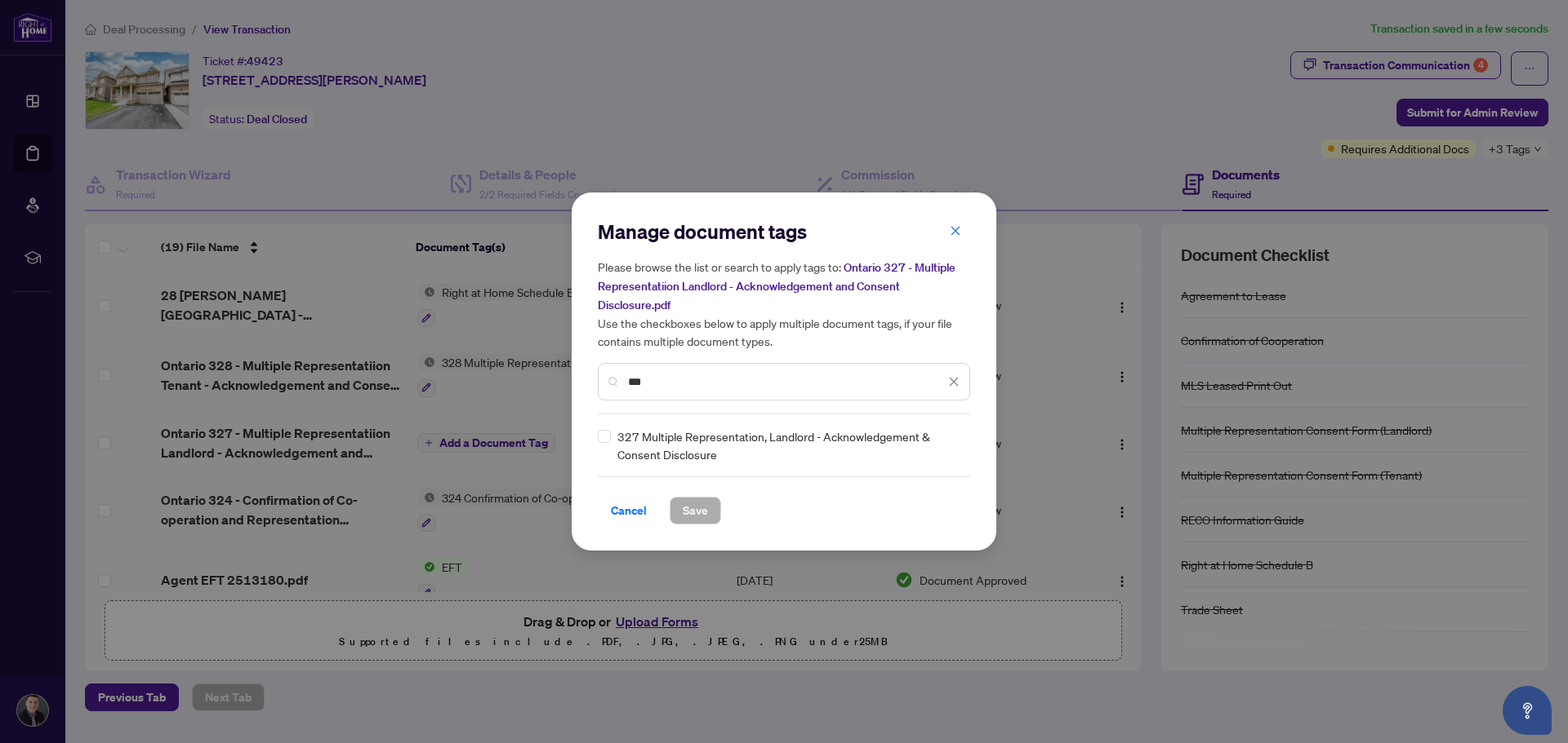
type input "***"
drag, startPoint x: 679, startPoint y: 498, endPoint x: 687, endPoint y: 505, distance: 10.6
click at [681, 500] on button "Save" at bounding box center [695, 511] width 52 height 28
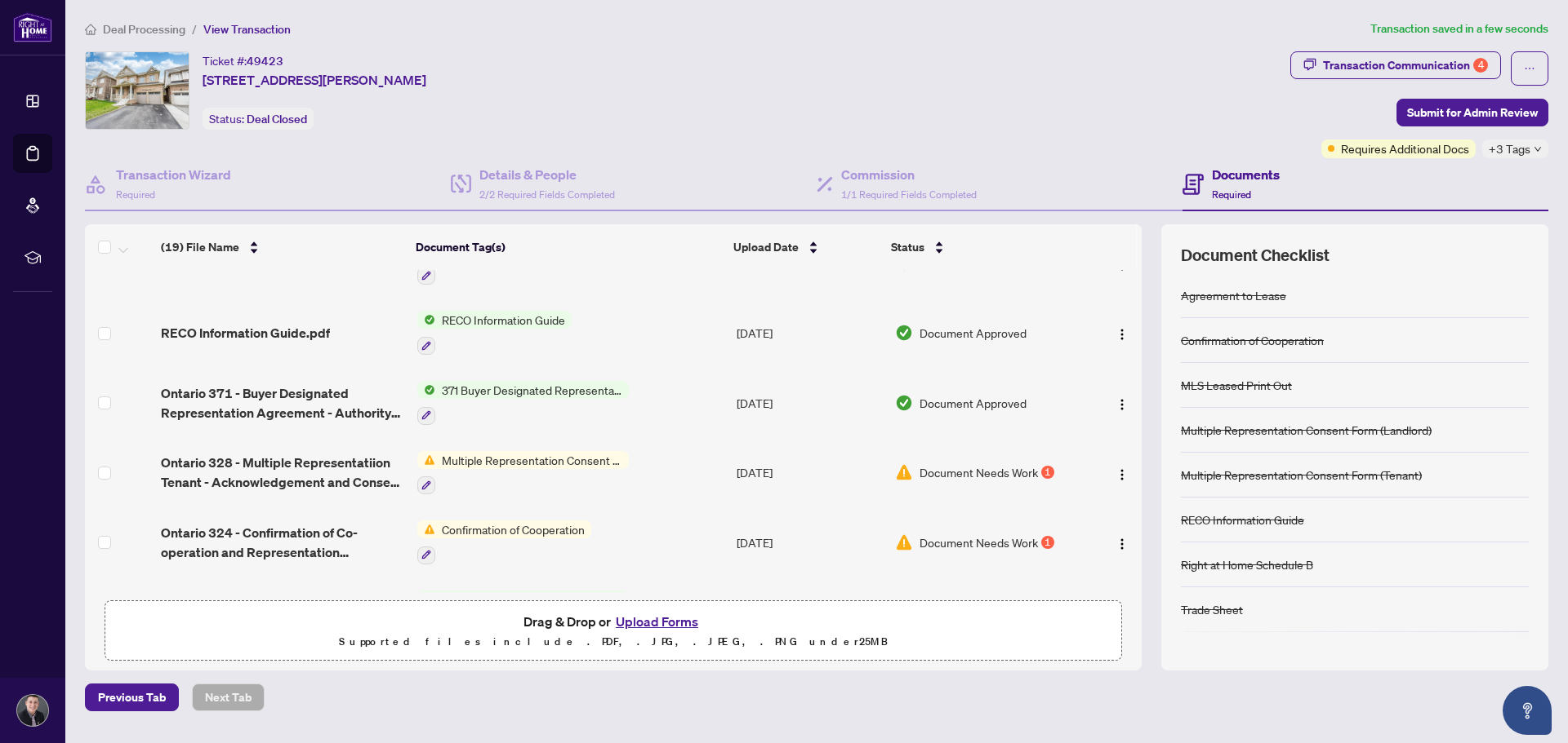
scroll to position [1006, 0]
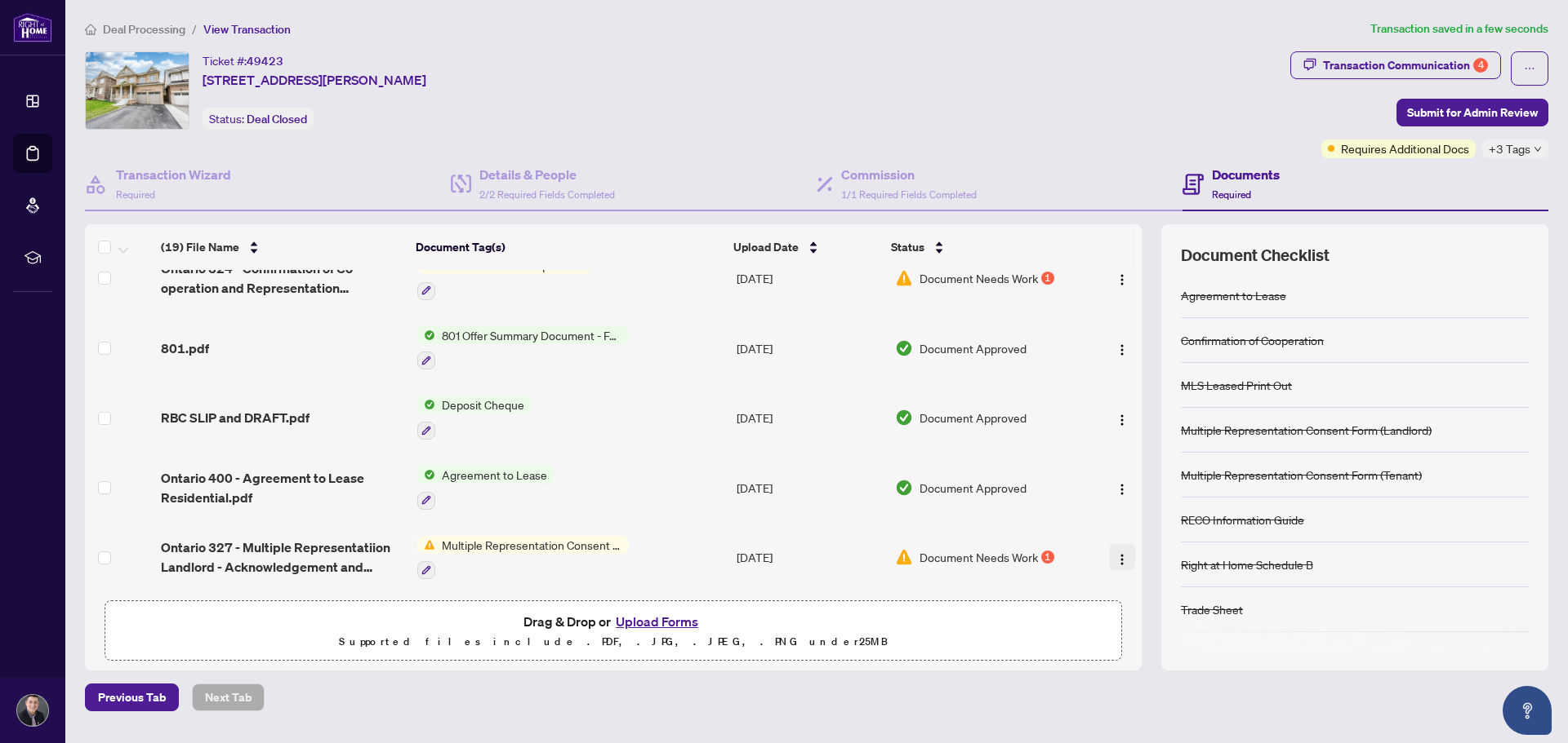
click at [1115, 557] on img "button" at bounding box center [1122, 560] width 13 height 13
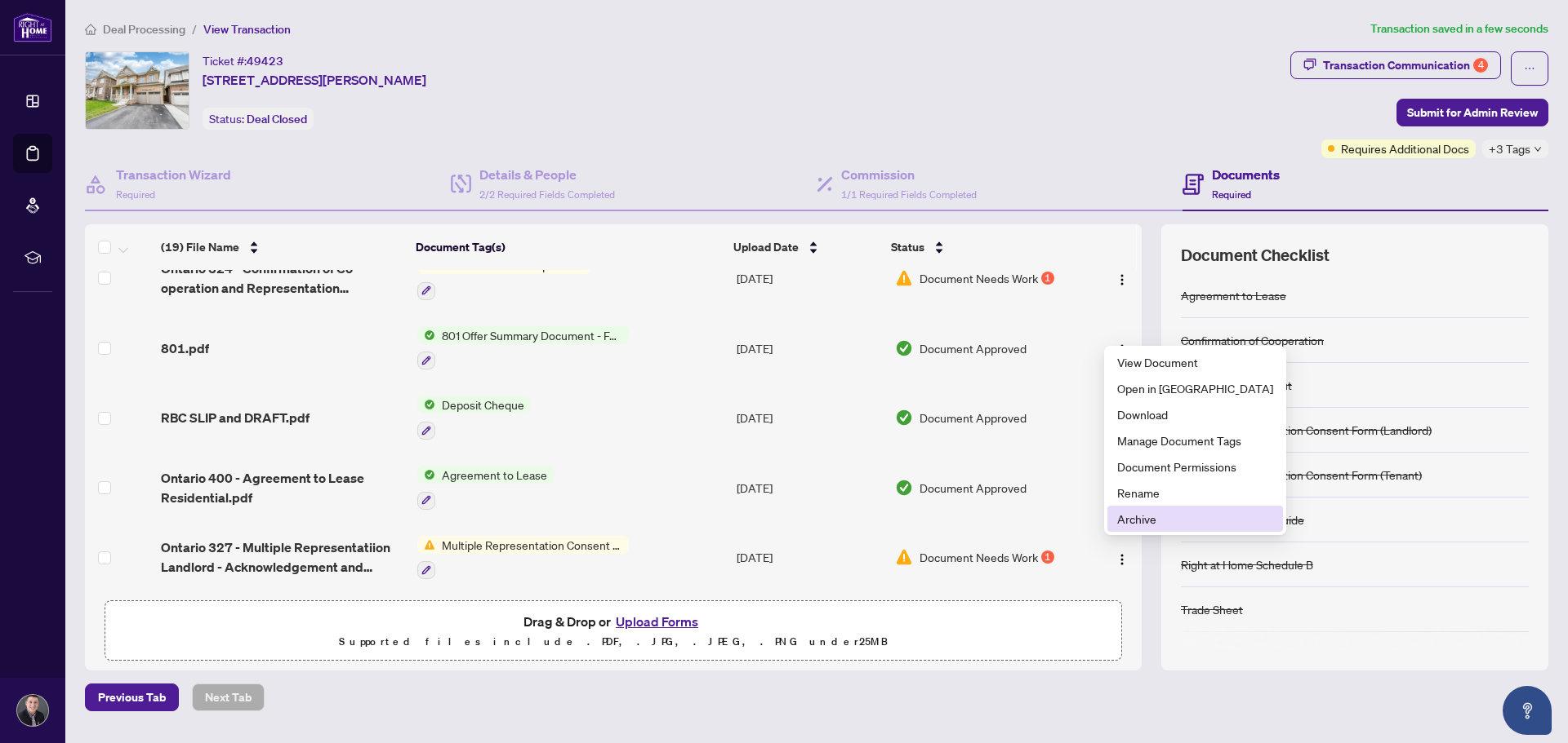
click at [1140, 517] on span "Archive" at bounding box center [1194, 518] width 156 height 18
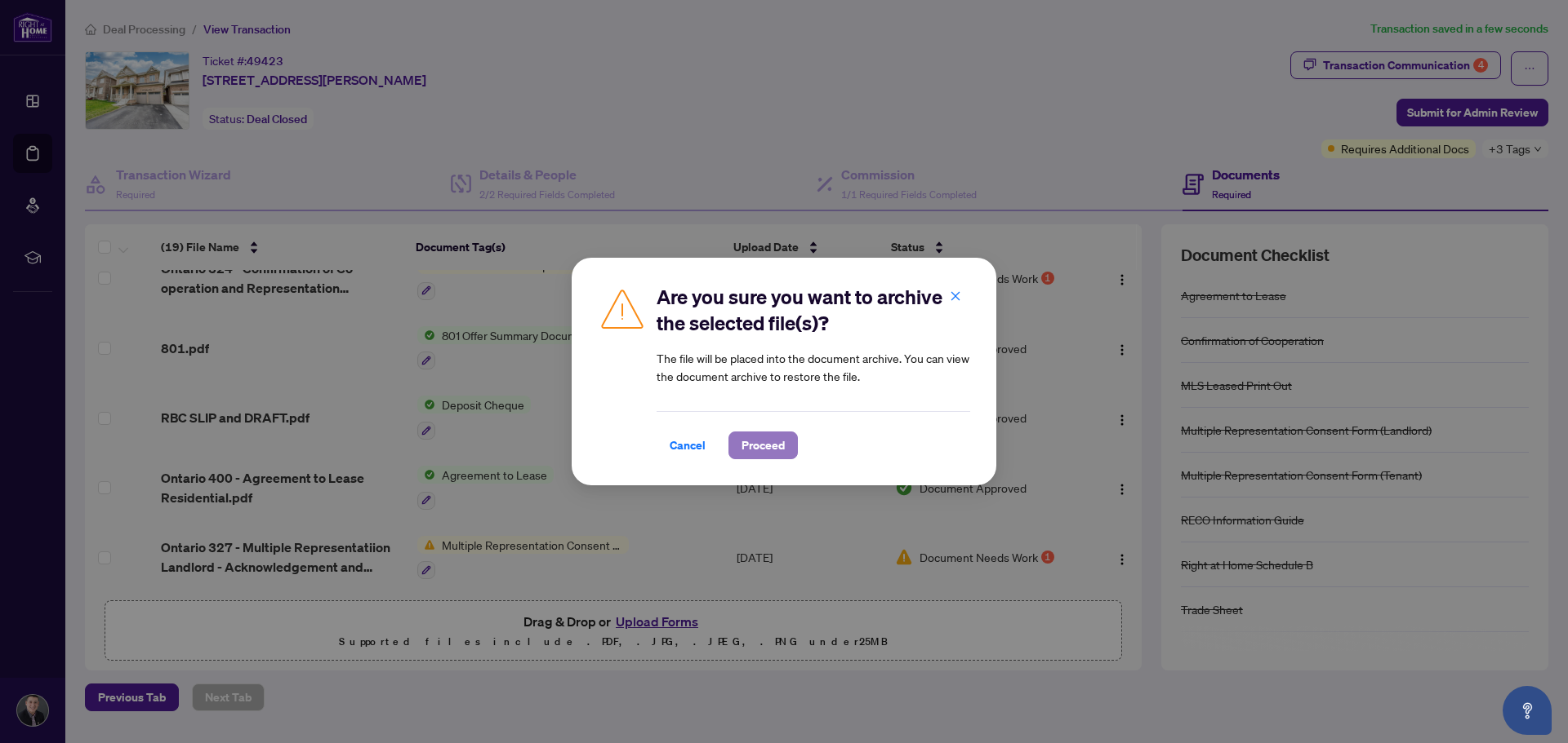
click at [791, 456] on button "Proceed" at bounding box center [763, 445] width 69 height 28
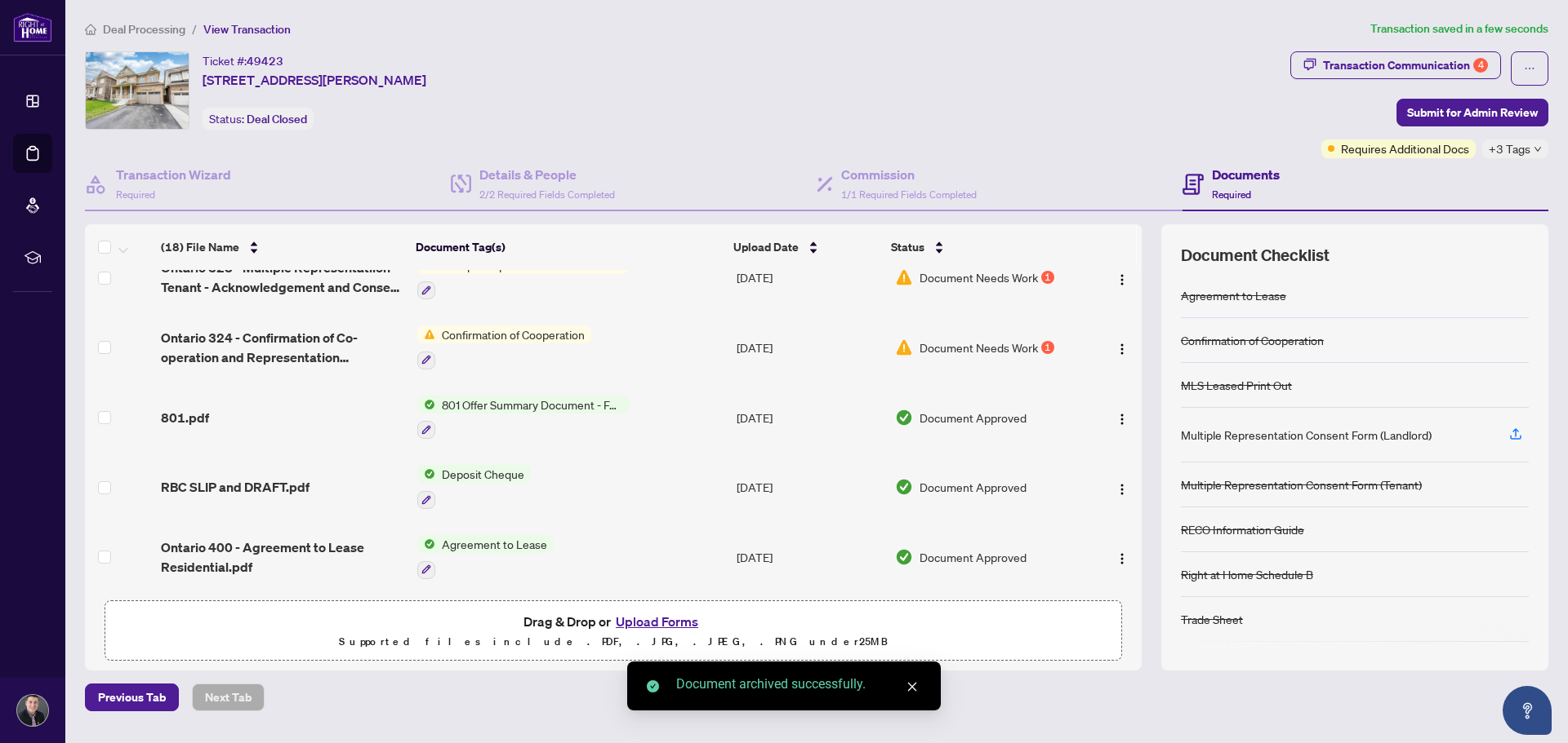
scroll to position [936, 0]
click at [1119, 346] on img "button" at bounding box center [1122, 349] width 13 height 13
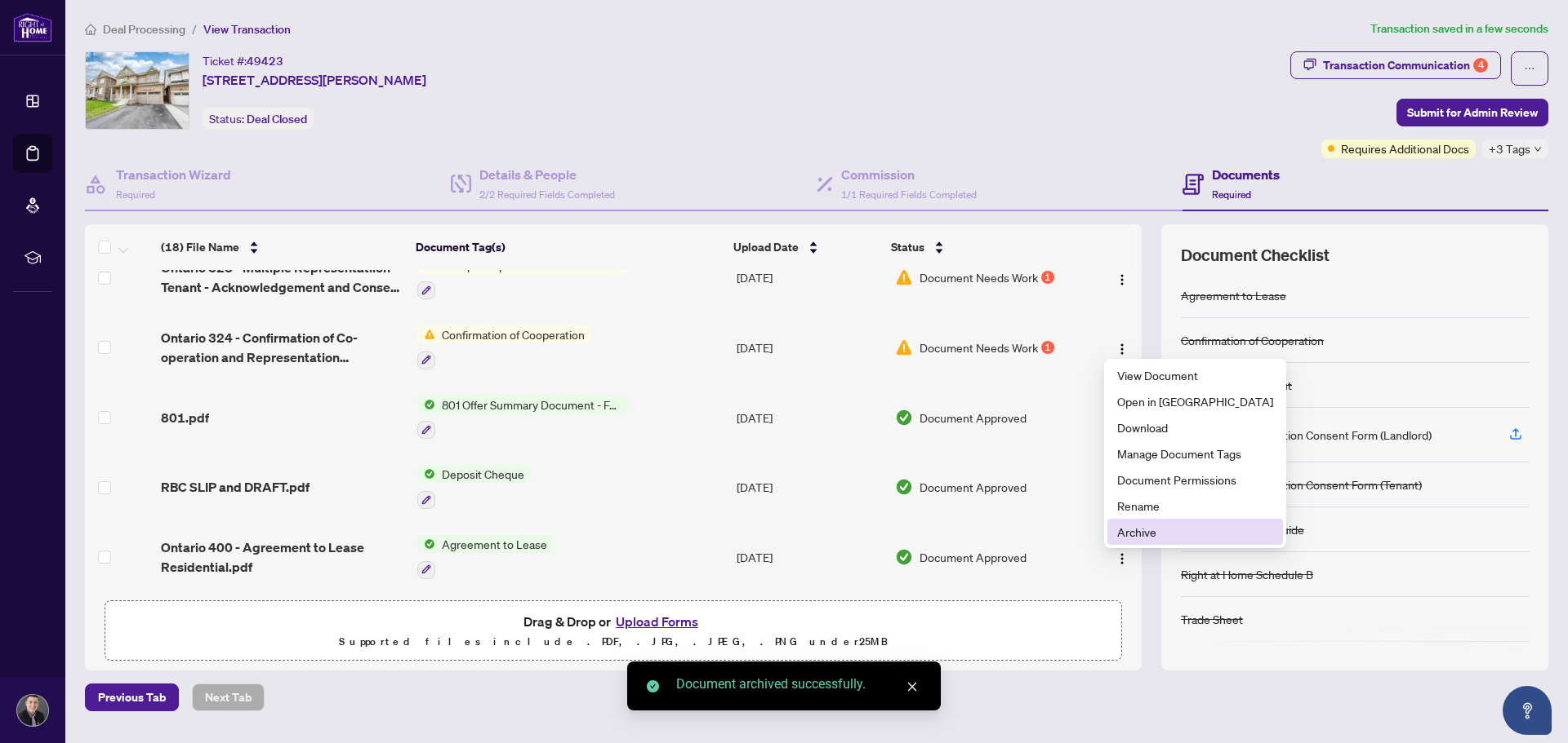
click at [1143, 525] on span "Archive" at bounding box center [1194, 531] width 156 height 18
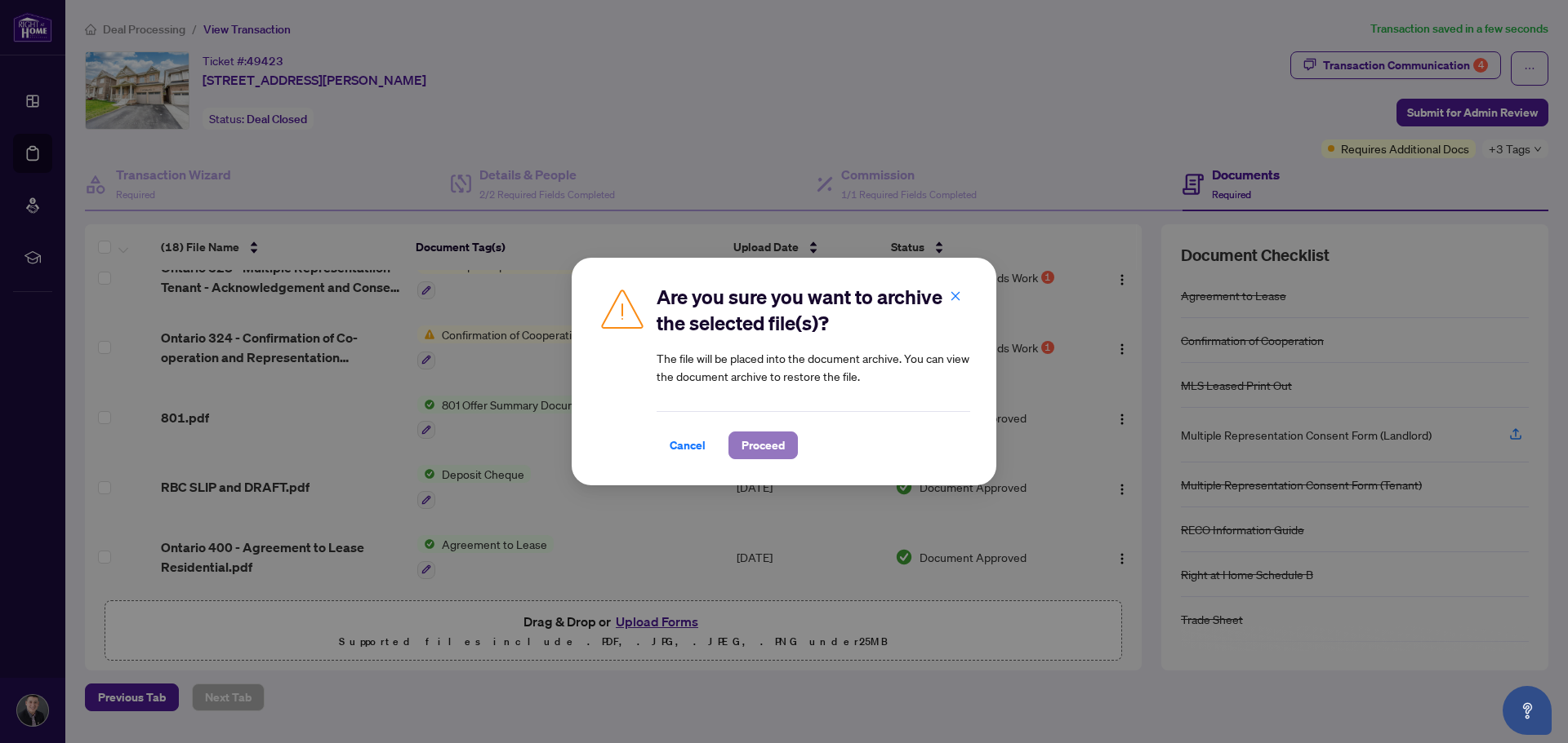
click at [779, 442] on span "Proceed" at bounding box center [763, 445] width 43 height 26
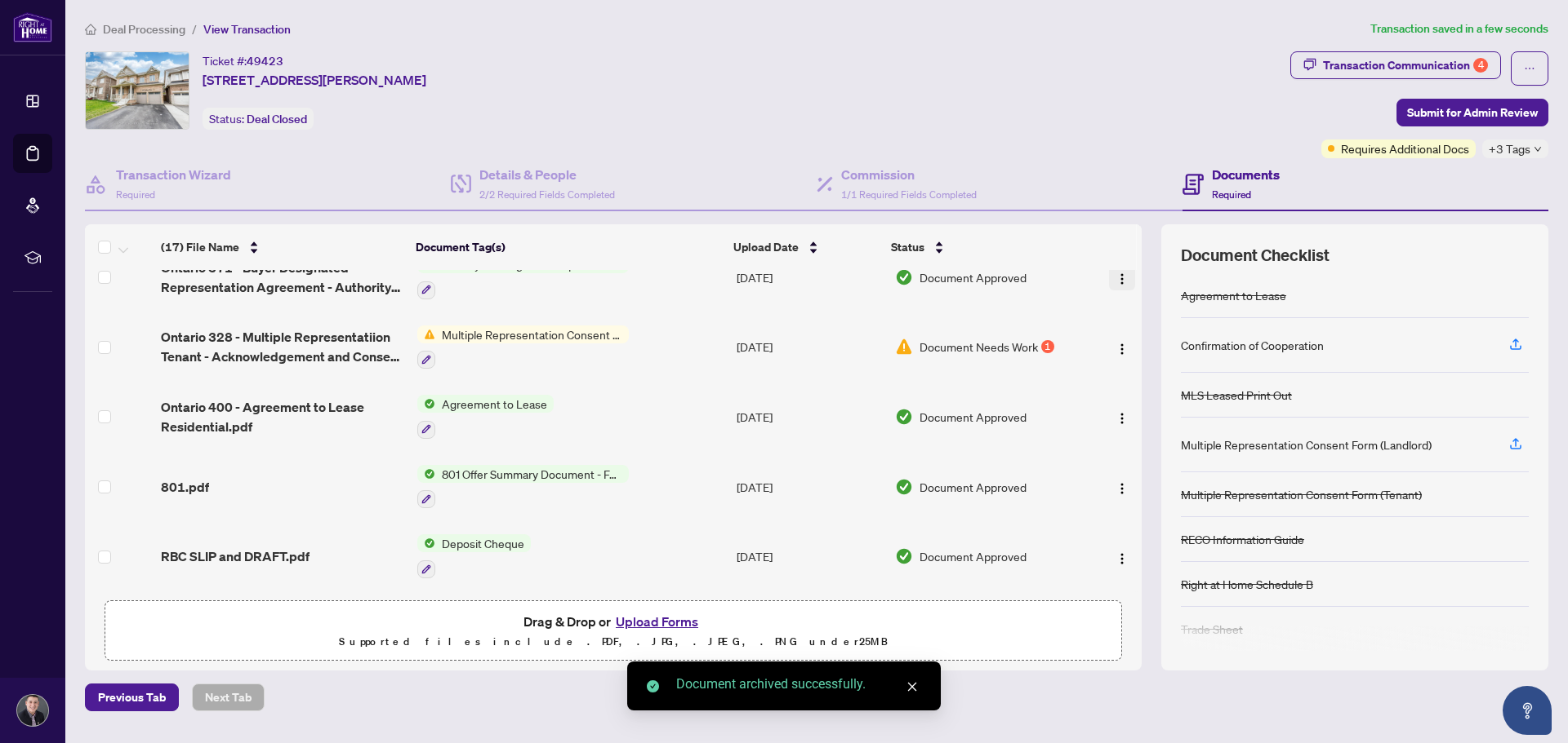
scroll to position [866, 0]
click at [1119, 344] on img "button" at bounding box center [1122, 350] width 13 height 13
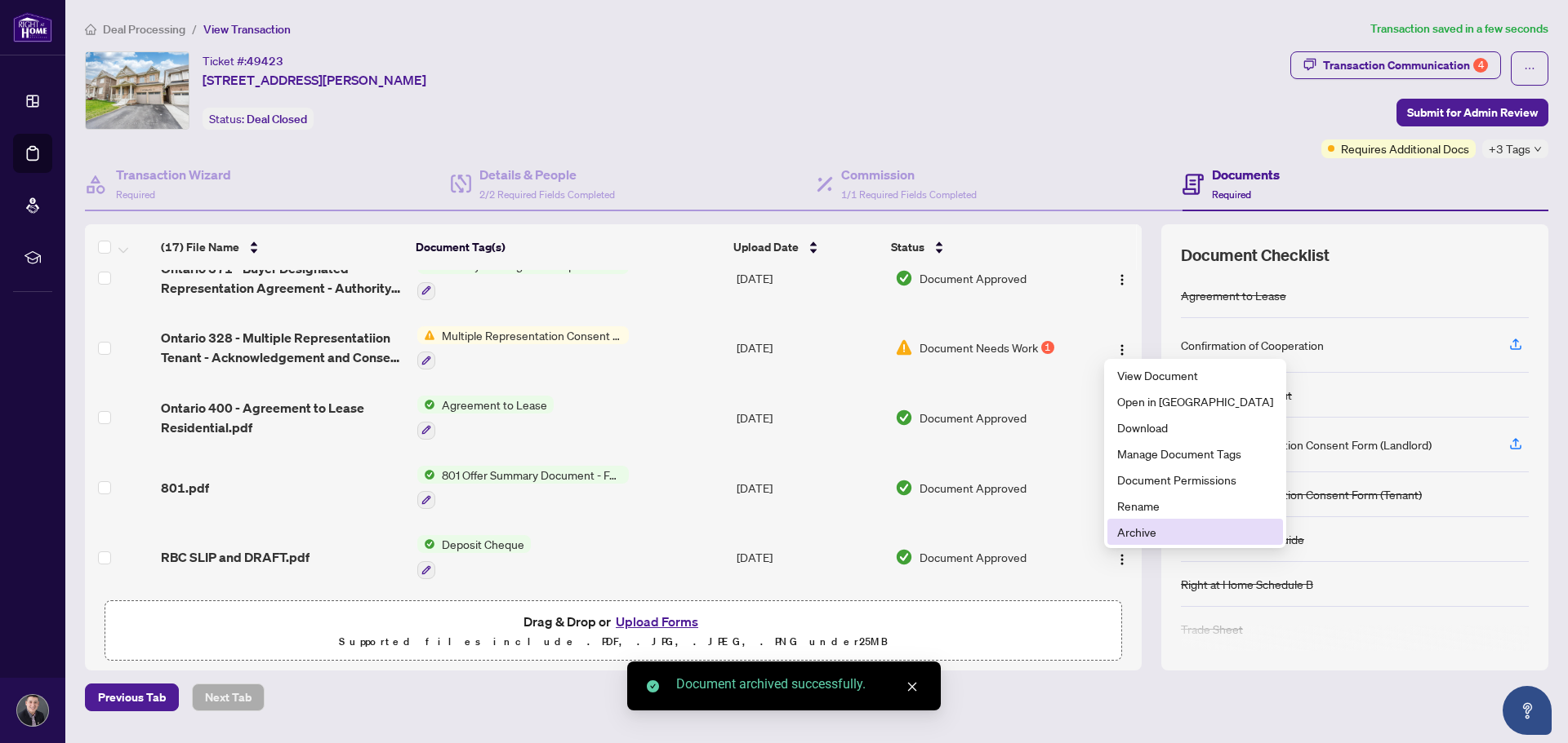
click at [1147, 538] on span "Archive" at bounding box center [1194, 531] width 156 height 18
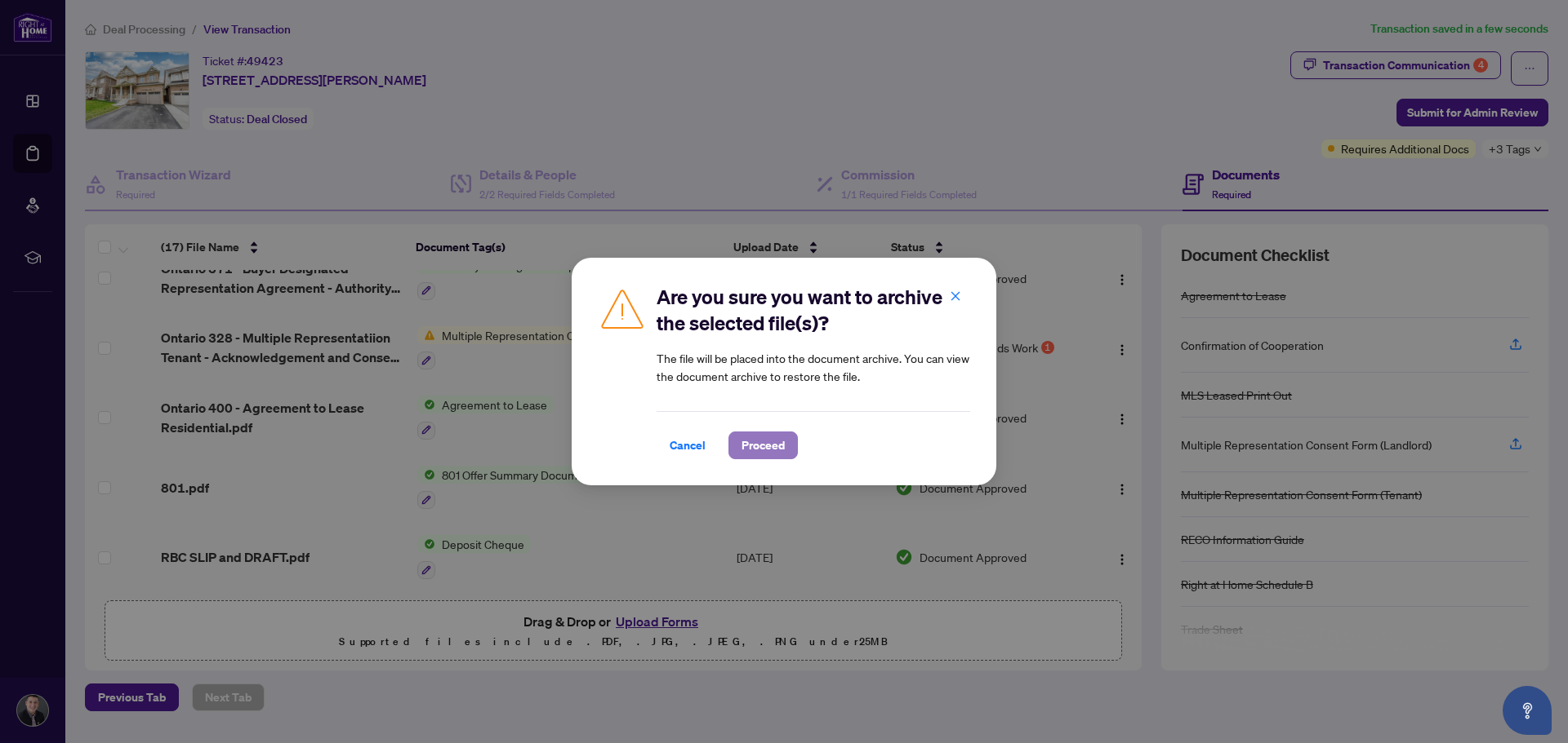
click at [742, 442] on span "Proceed" at bounding box center [763, 445] width 43 height 26
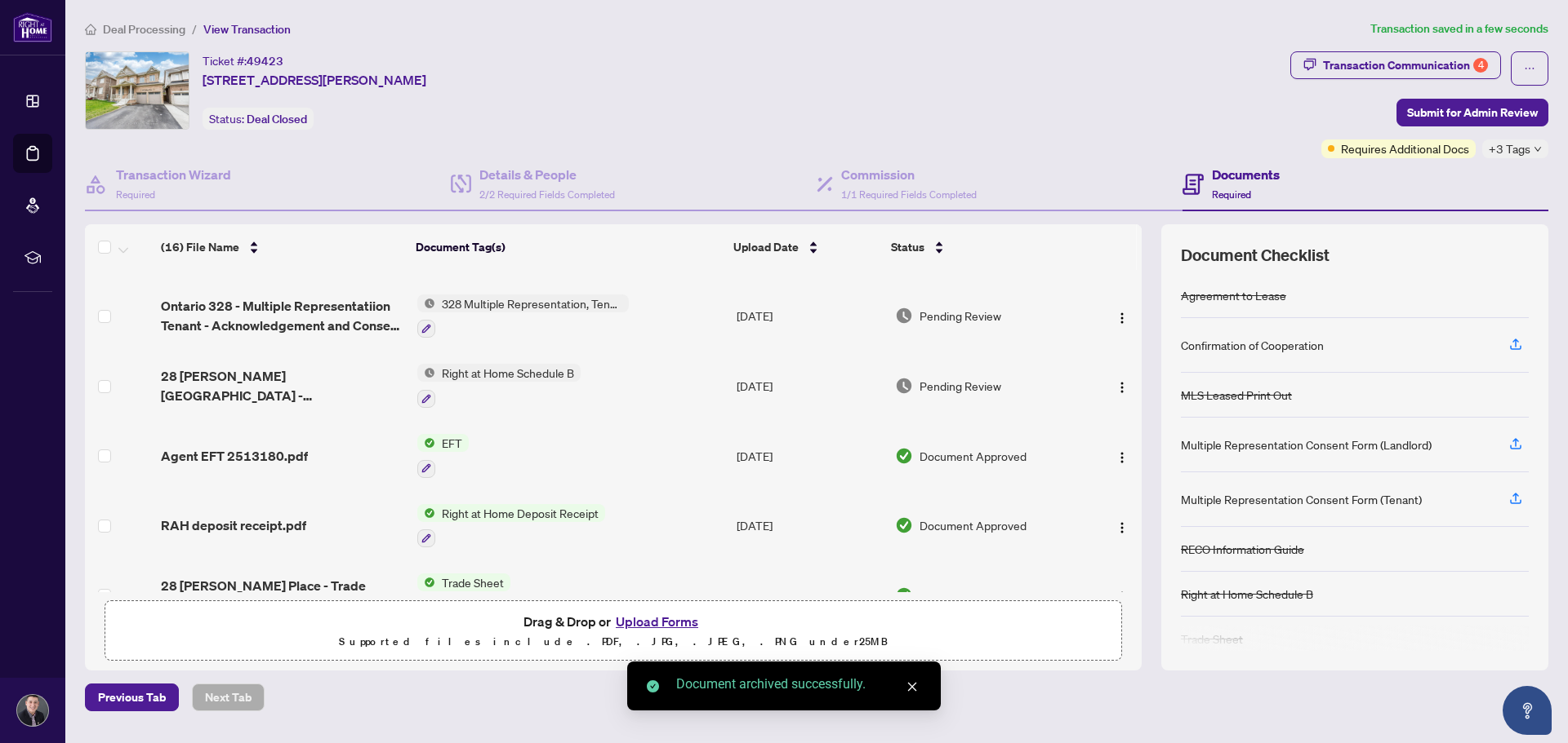
scroll to position [0, 0]
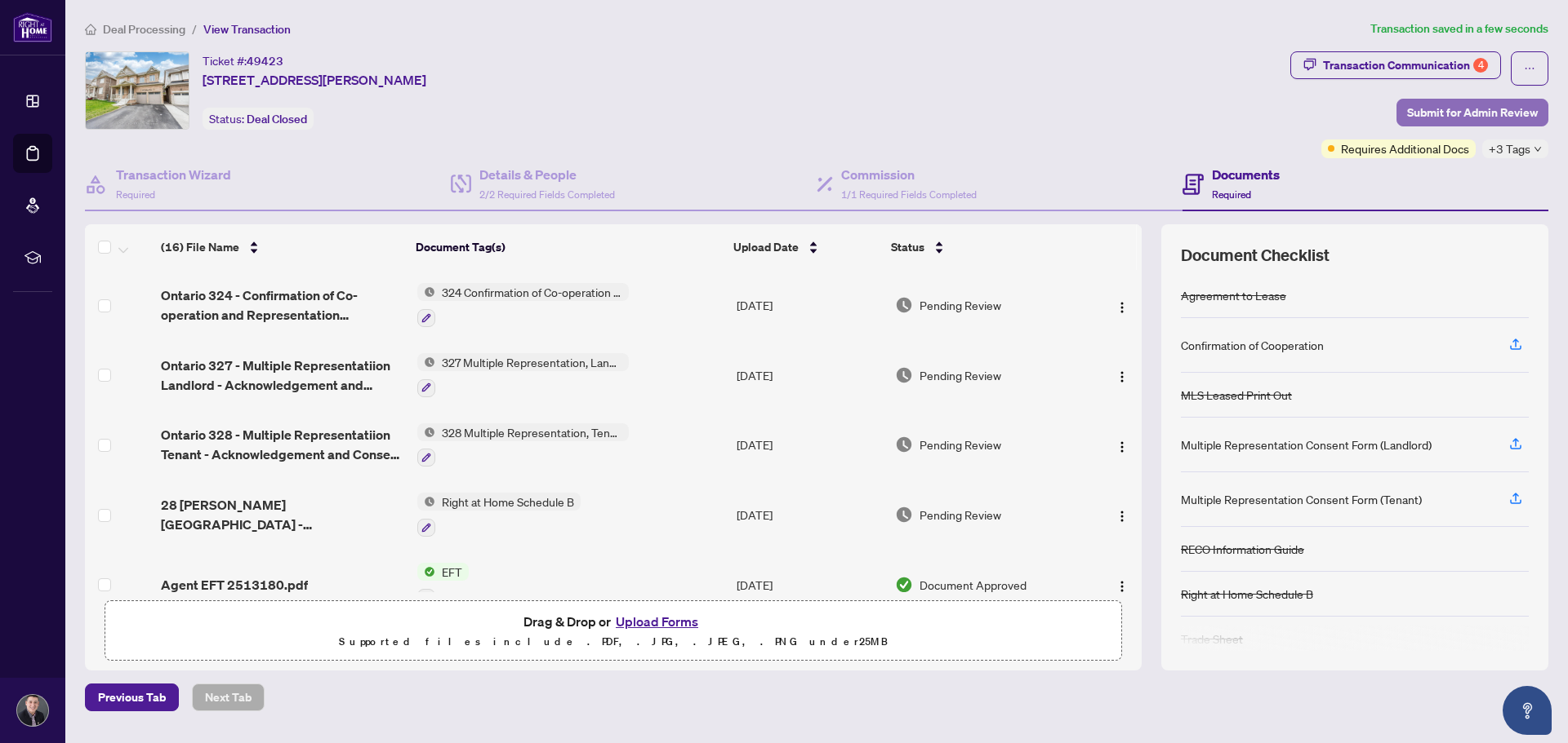
click at [1443, 103] on span "Submit for Admin Review" at bounding box center [1472, 112] width 131 height 26
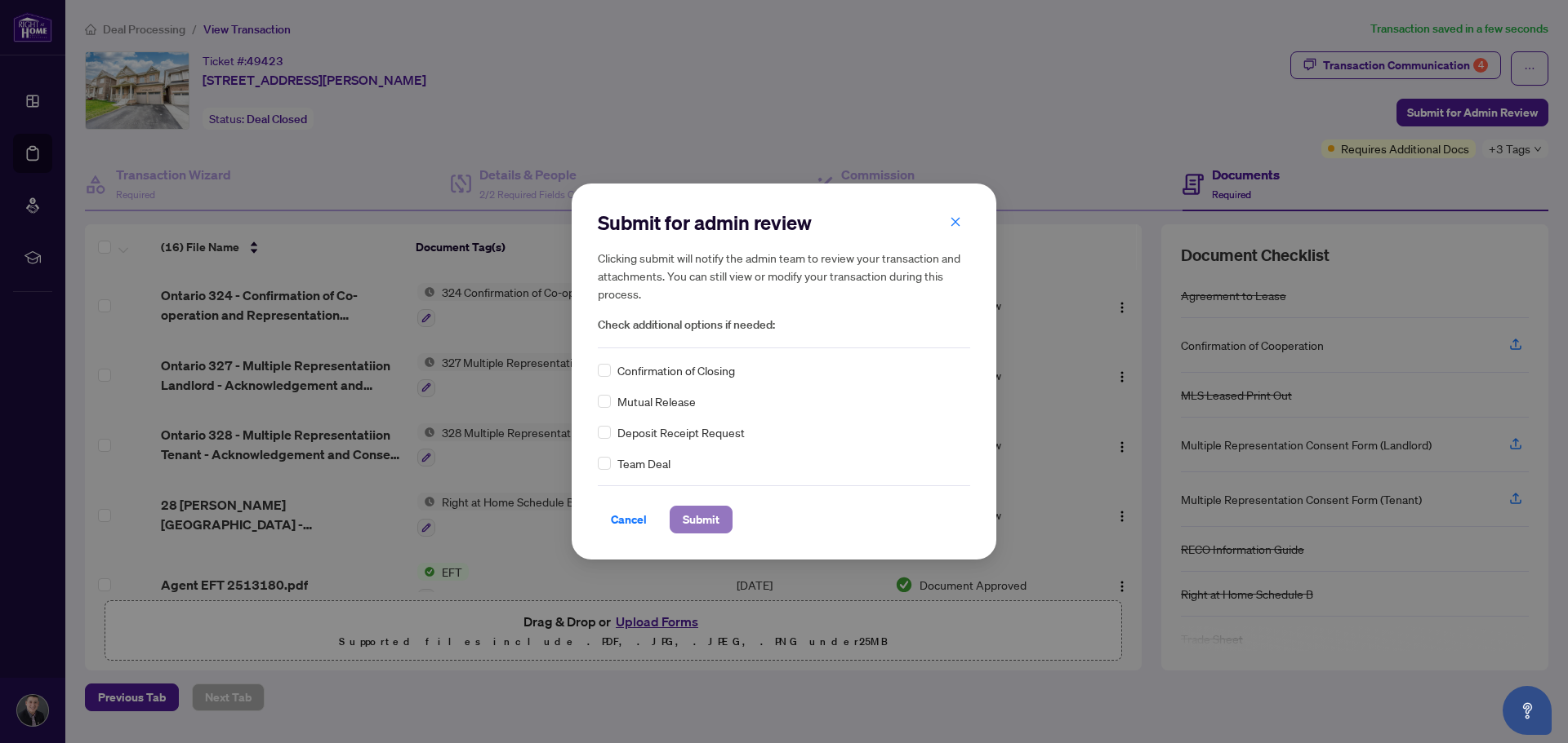
click at [699, 517] on span "Submit" at bounding box center [701, 520] width 37 height 26
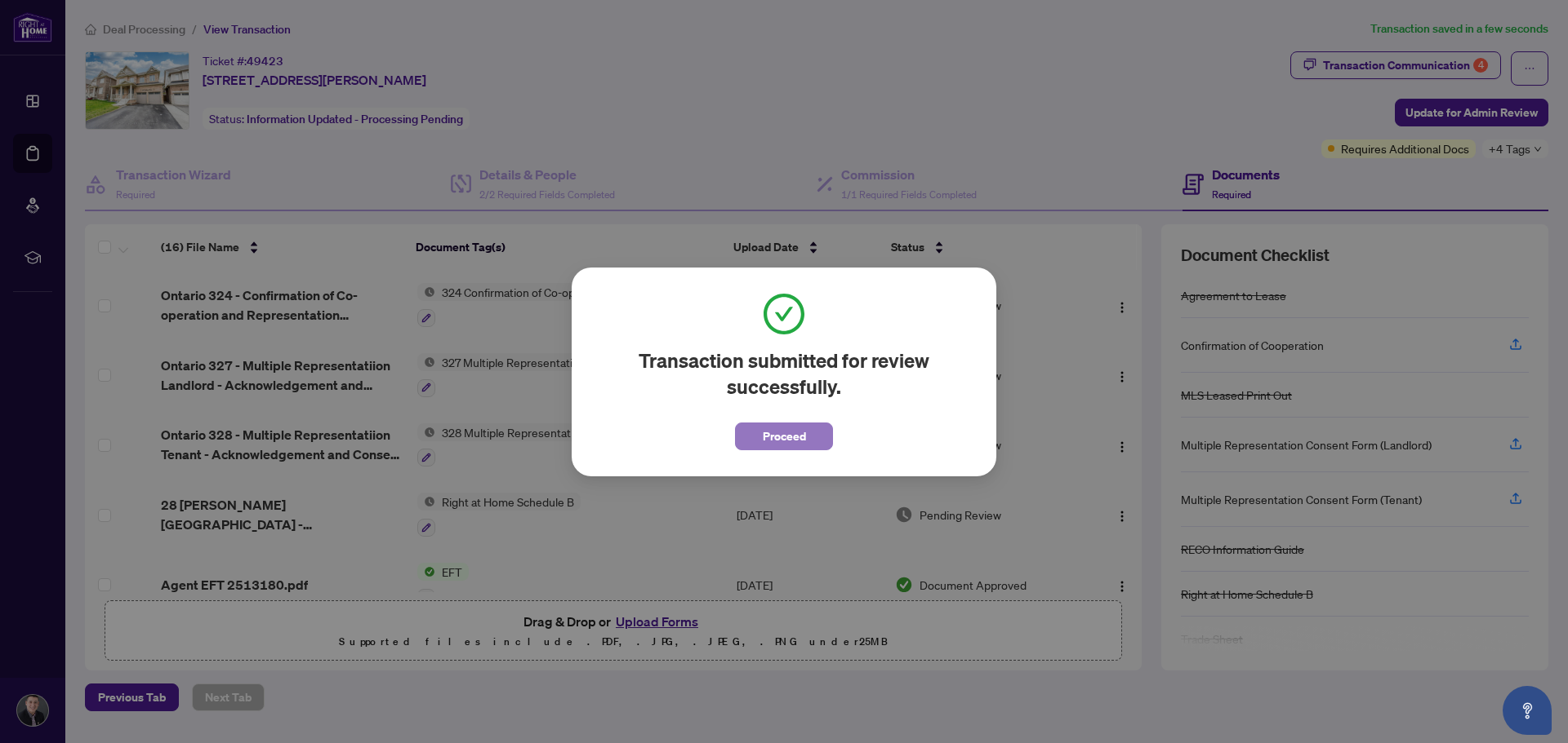
click at [812, 435] on button "Proceed" at bounding box center [784, 437] width 98 height 28
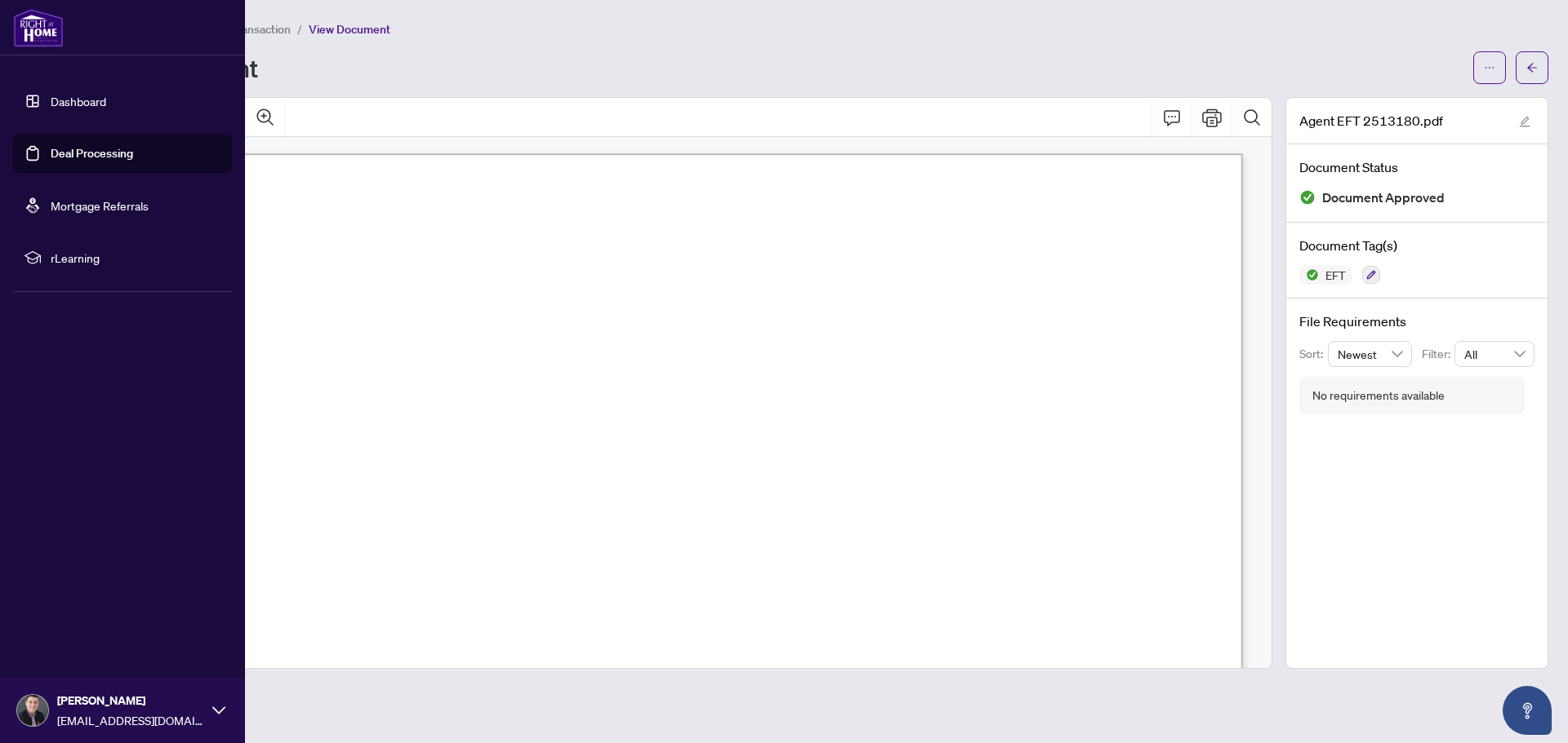
click at [80, 103] on link "Dashboard" at bounding box center [78, 101] width 55 height 15
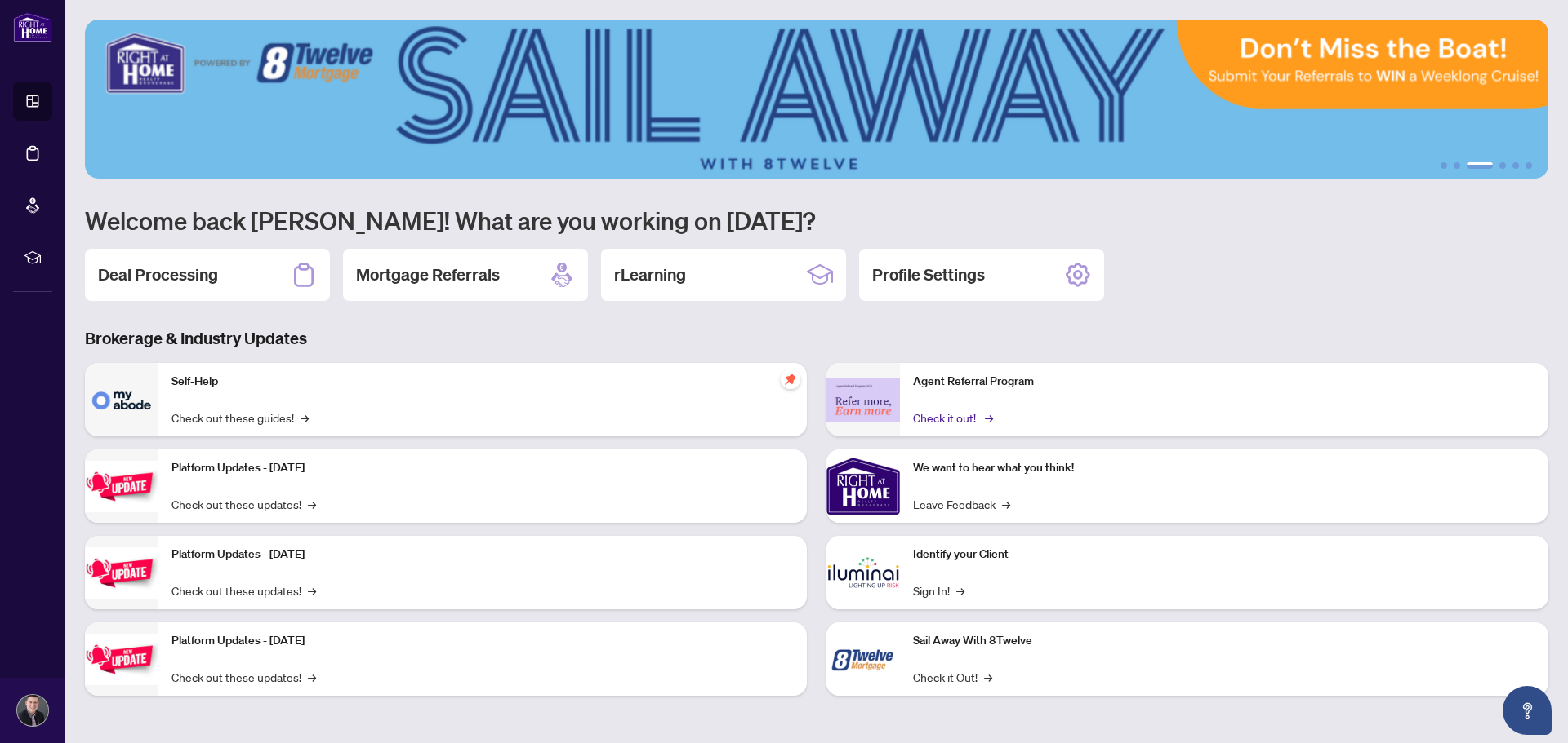
click at [980, 411] on link "Check it out! →" at bounding box center [952, 418] width 77 height 18
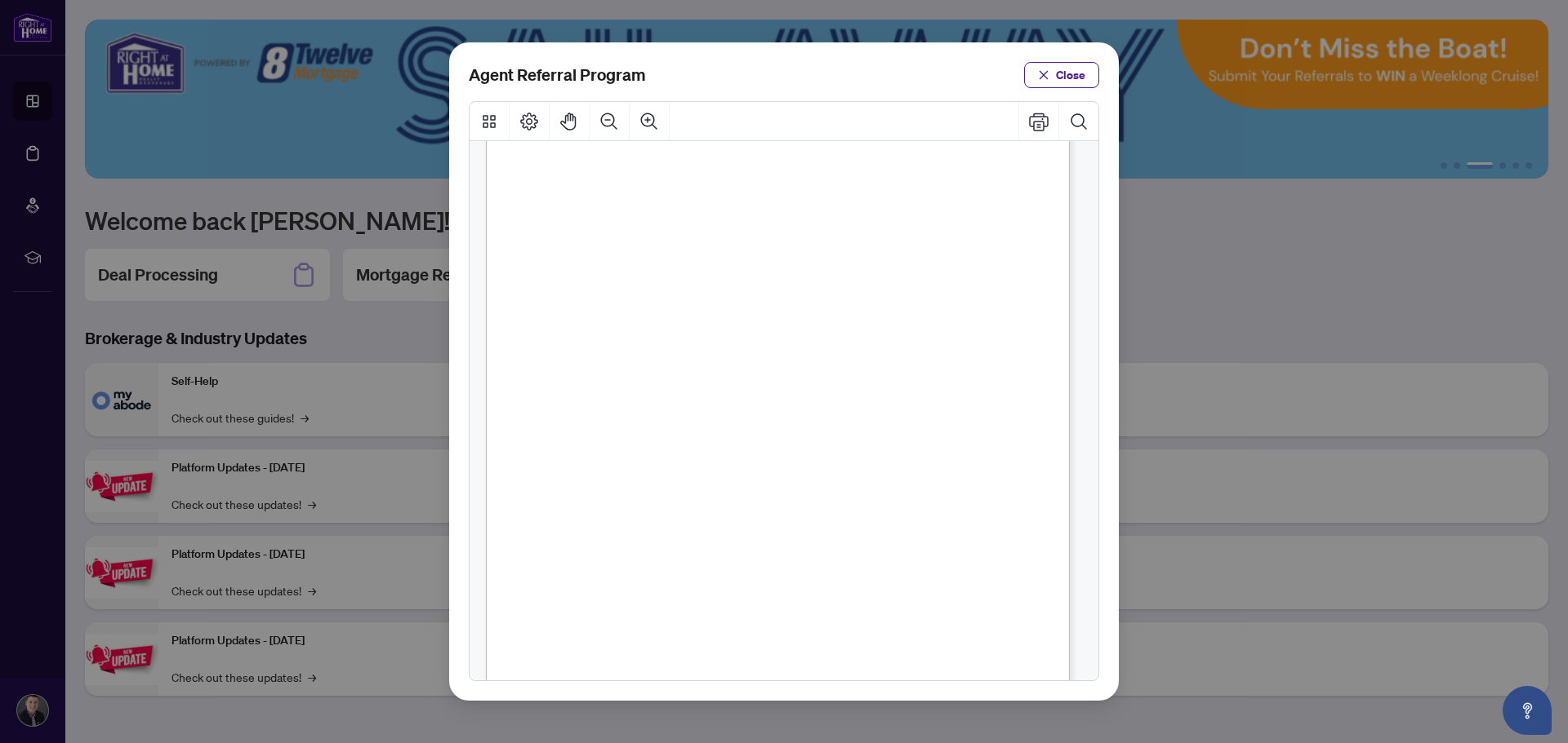
scroll to position [248, 0]
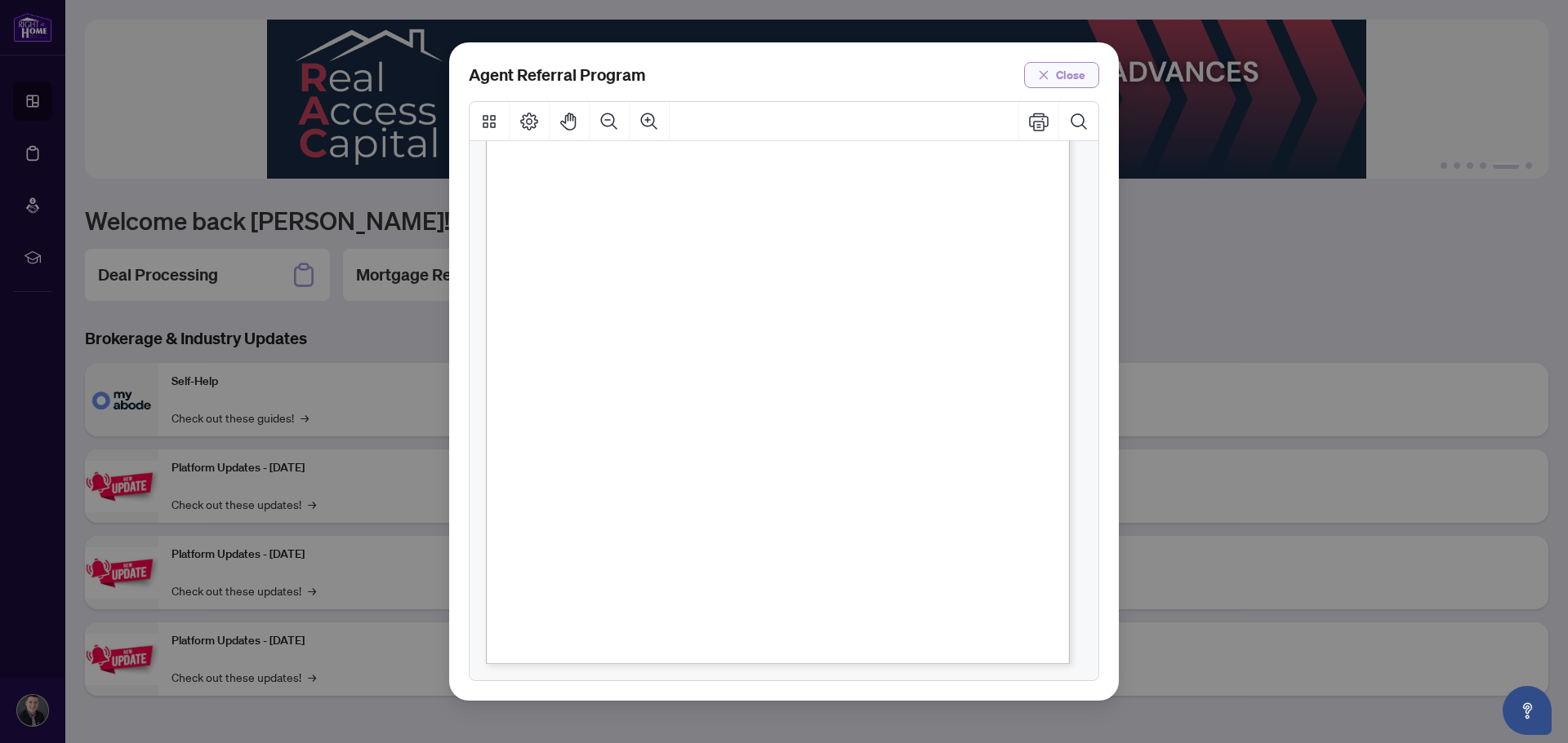
click at [1069, 68] on span "Close" at bounding box center [1071, 75] width 30 height 26
click at [1069, 68] on div "Agent Referral Program Close" at bounding box center [784, 372] width 1568 height 743
